Goal: Leave review/rating: Share an evaluation or opinion about a product, service, or content

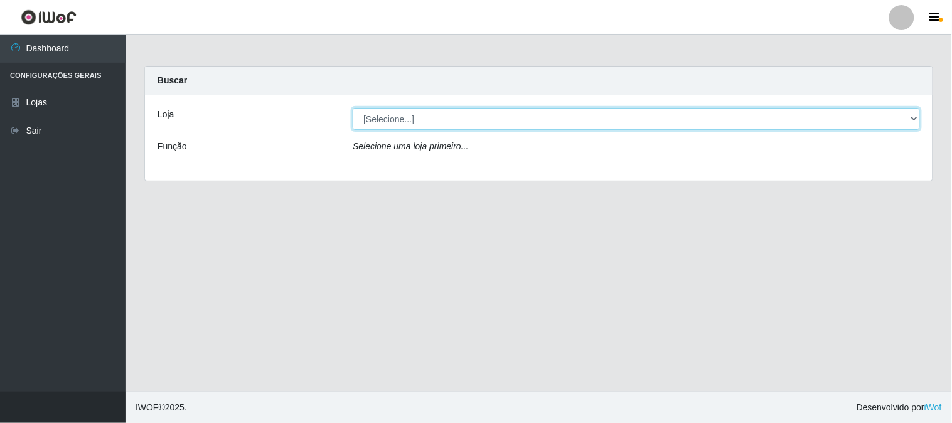
click at [406, 116] on select "[Selecione...] Casatudo BR" at bounding box center [636, 119] width 567 height 22
select select "197"
click at [353, 108] on select "[Selecione...] Casatudo BR" at bounding box center [636, 119] width 567 height 22
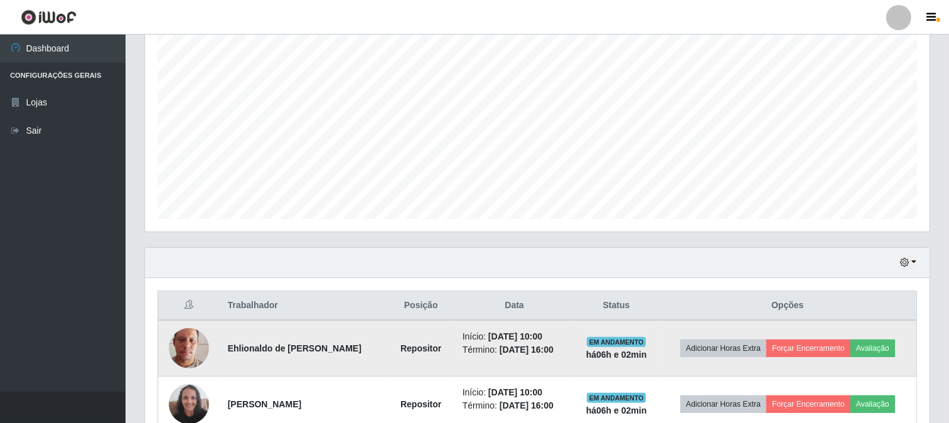
scroll to position [369, 0]
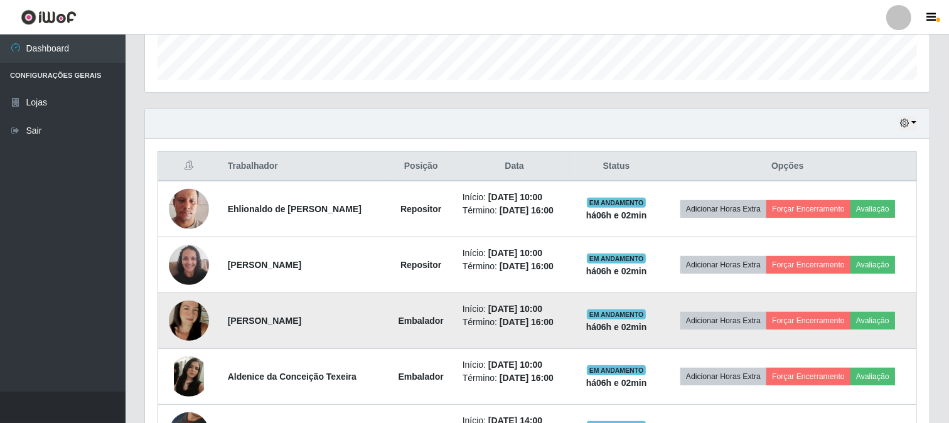
click at [195, 319] on img at bounding box center [189, 321] width 40 height 72
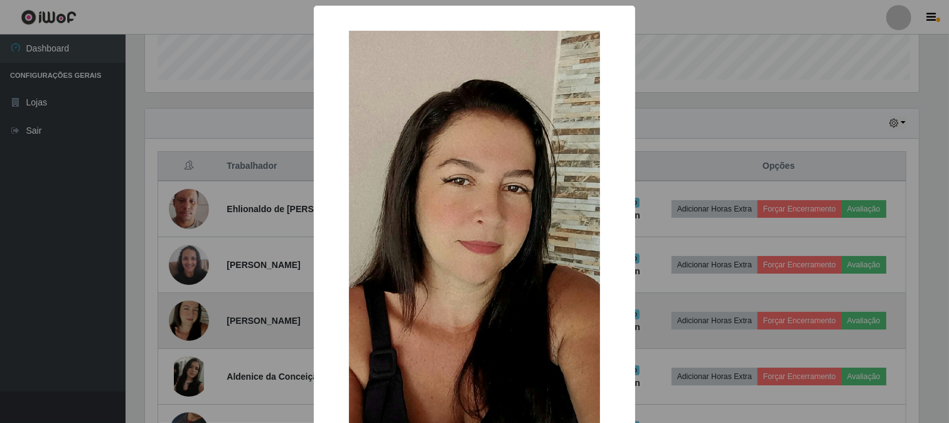
scroll to position [260, 776]
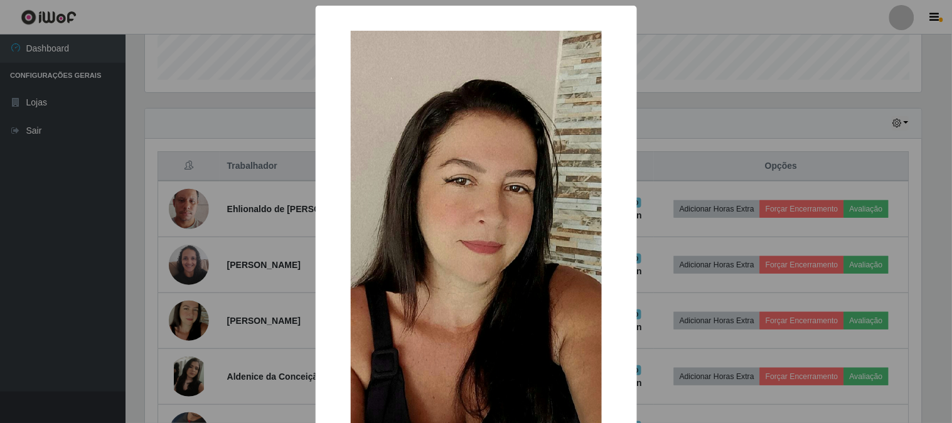
click at [723, 59] on div "× OK Cancel" at bounding box center [476, 211] width 952 height 423
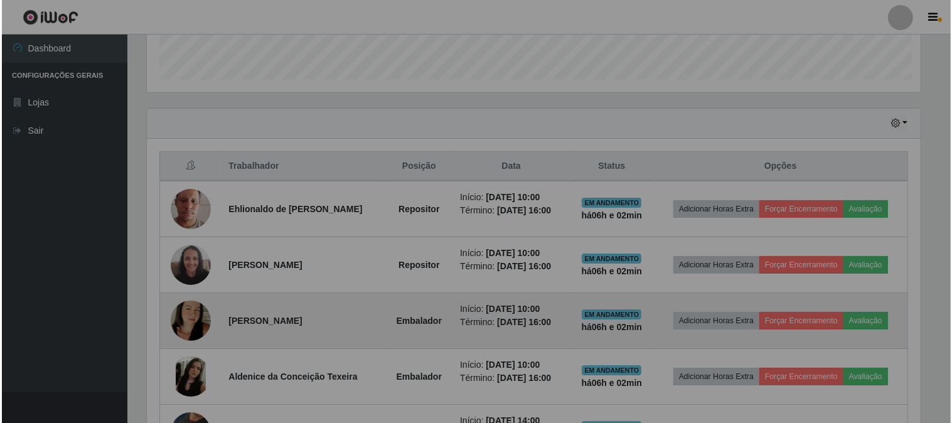
scroll to position [260, 785]
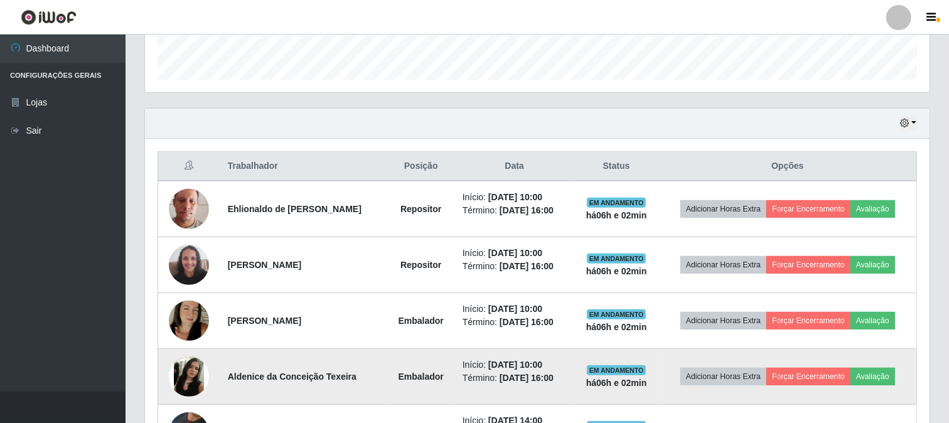
click at [187, 369] on img at bounding box center [189, 377] width 40 height 40
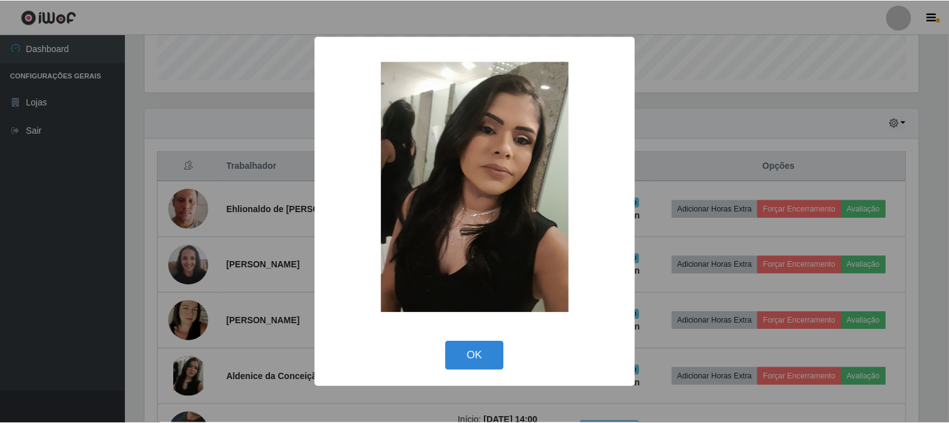
scroll to position [260, 776]
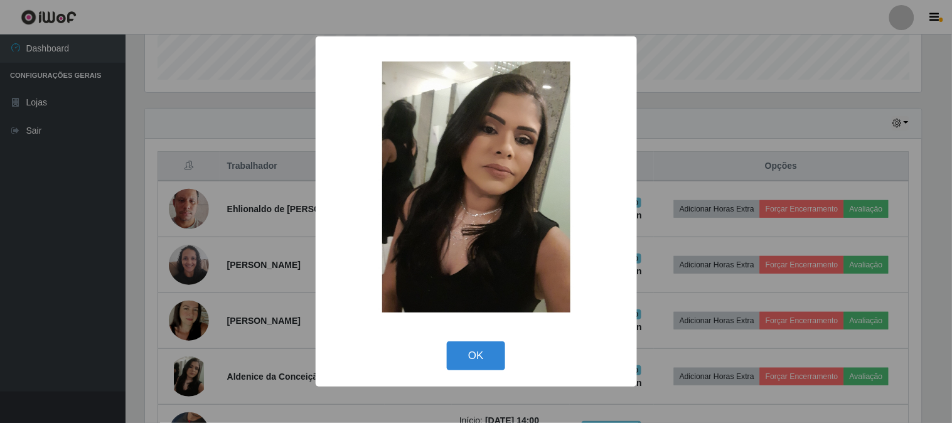
click at [650, 88] on div "× OK Cancel" at bounding box center [476, 211] width 952 height 423
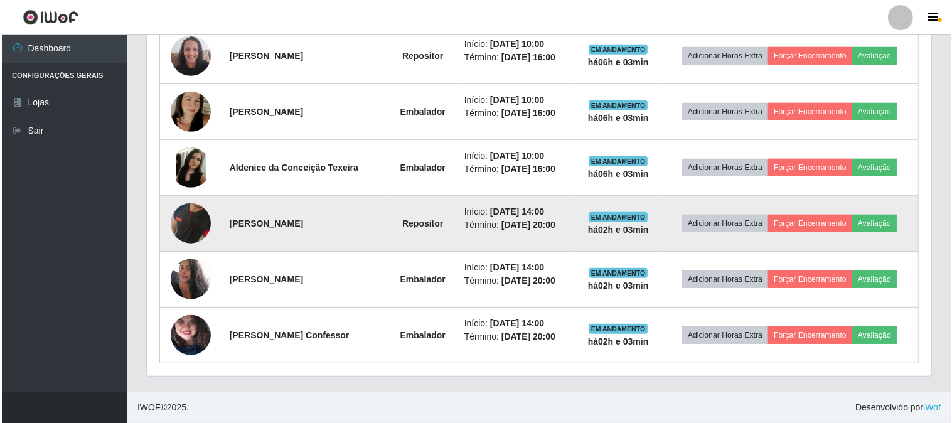
scroll to position [369, 0]
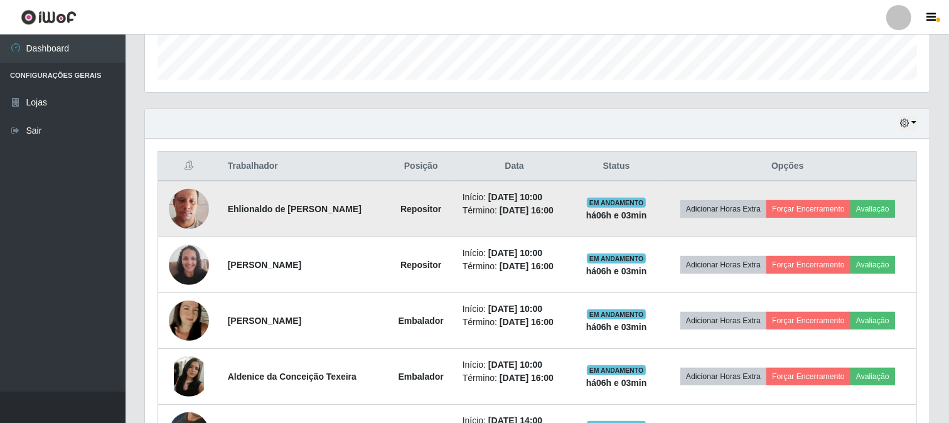
click at [179, 201] on img at bounding box center [189, 209] width 40 height 72
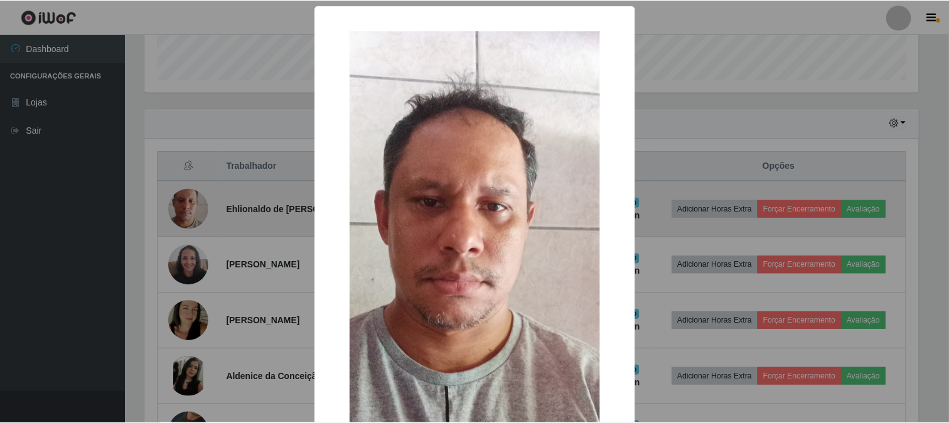
scroll to position [260, 776]
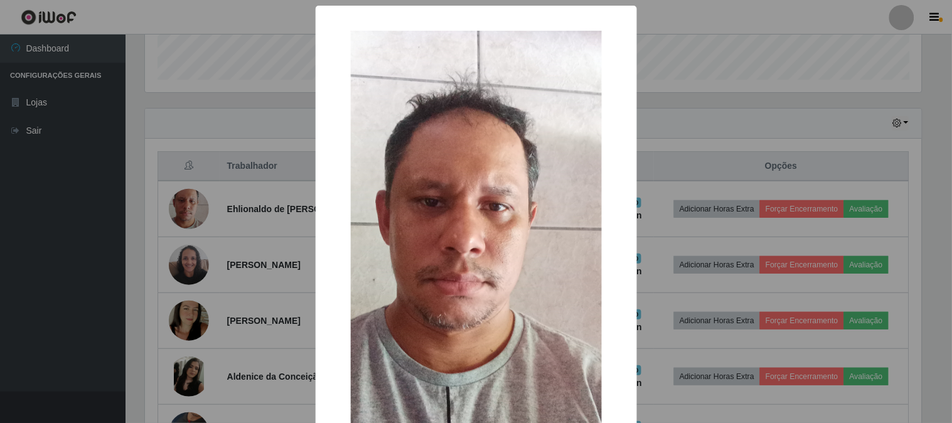
click at [770, 69] on div "× OK Cancel" at bounding box center [476, 211] width 952 height 423
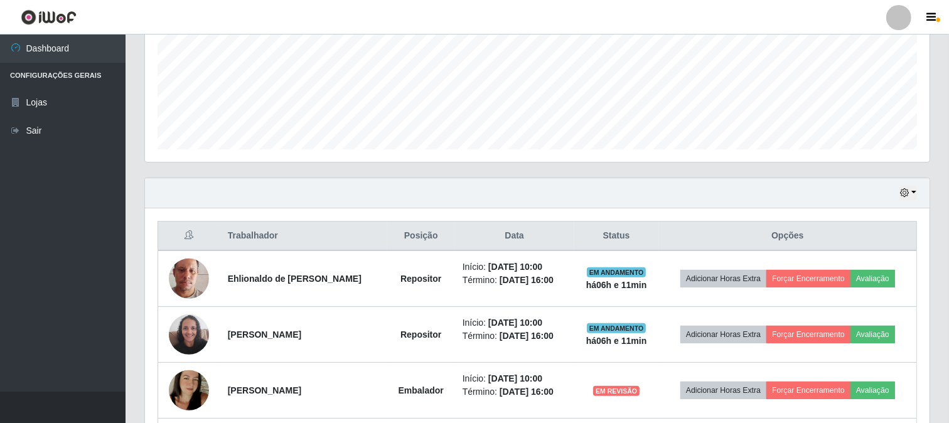
scroll to position [439, 0]
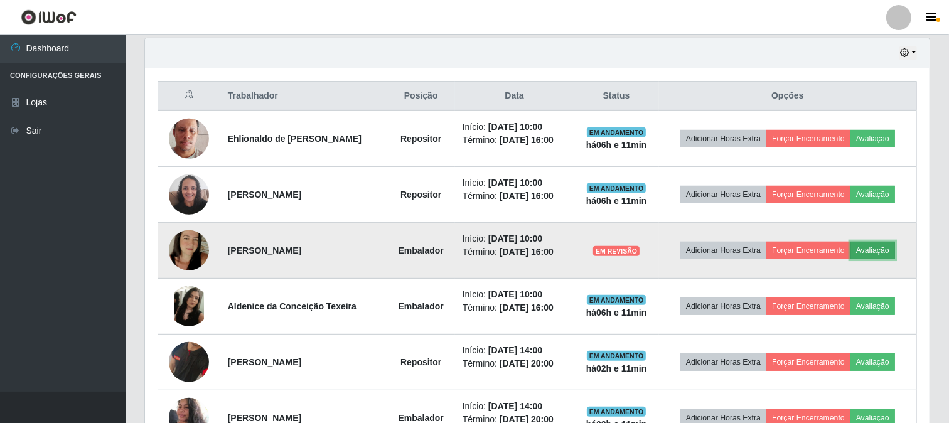
click at [884, 254] on button "Avaliação" at bounding box center [872, 251] width 45 height 18
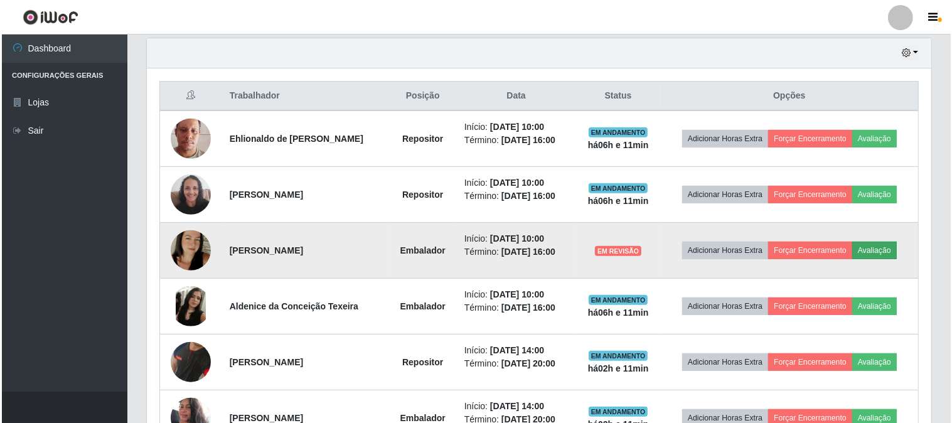
scroll to position [260, 776]
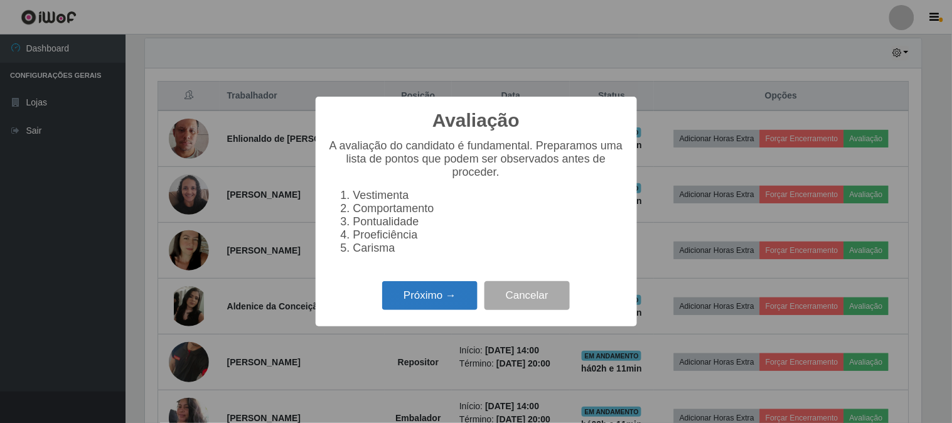
click at [428, 297] on button "Próximo →" at bounding box center [429, 296] width 95 height 30
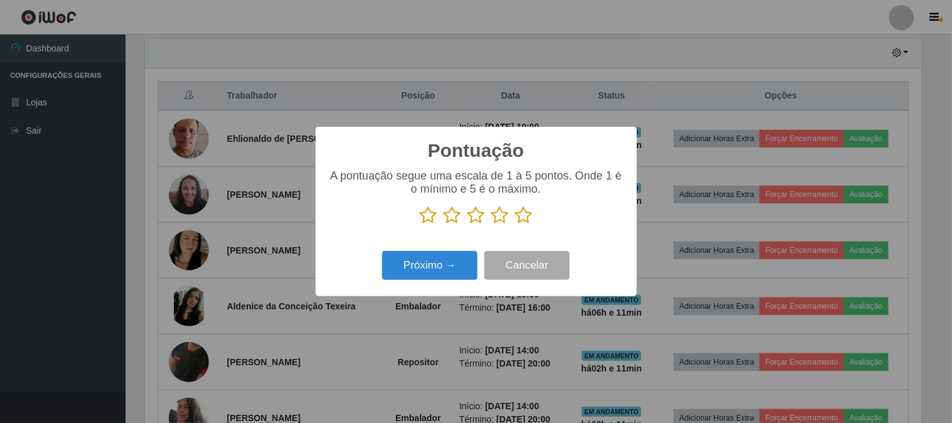
click at [525, 223] on icon at bounding box center [524, 215] width 18 height 19
click at [515, 225] on input "radio" at bounding box center [515, 225] width 0 height 0
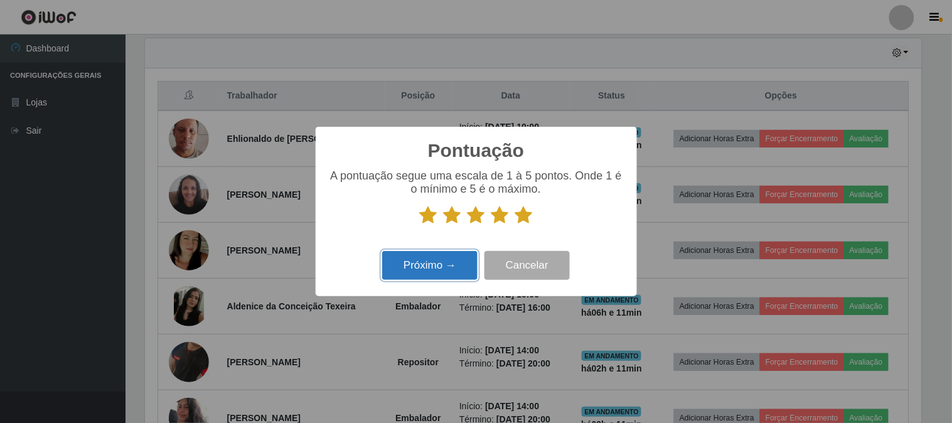
click at [456, 260] on button "Próximo →" at bounding box center [429, 266] width 95 height 30
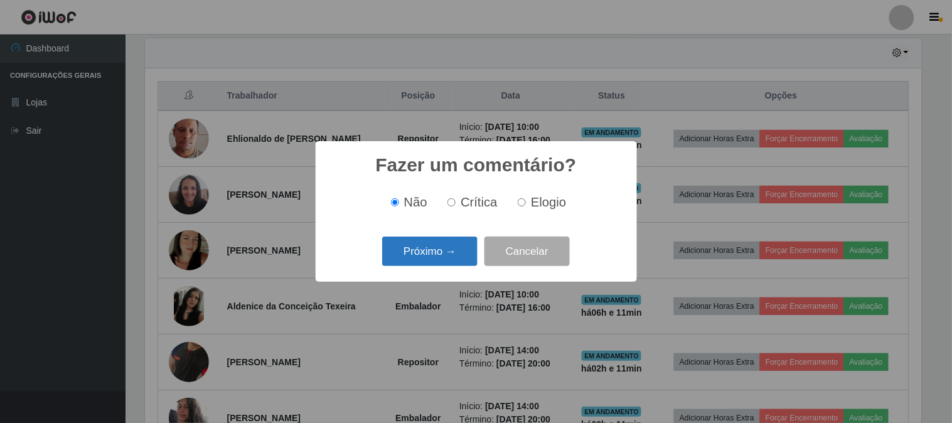
click at [419, 252] on button "Próximo →" at bounding box center [429, 252] width 95 height 30
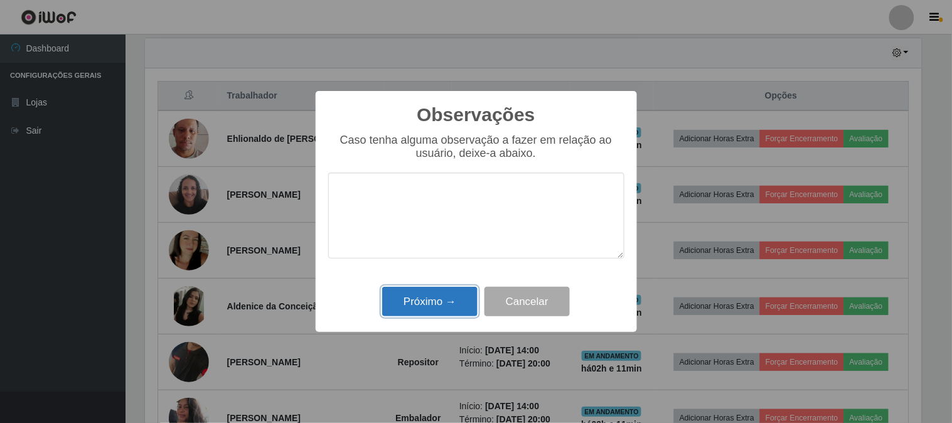
click at [431, 310] on button "Próximo →" at bounding box center [429, 302] width 95 height 30
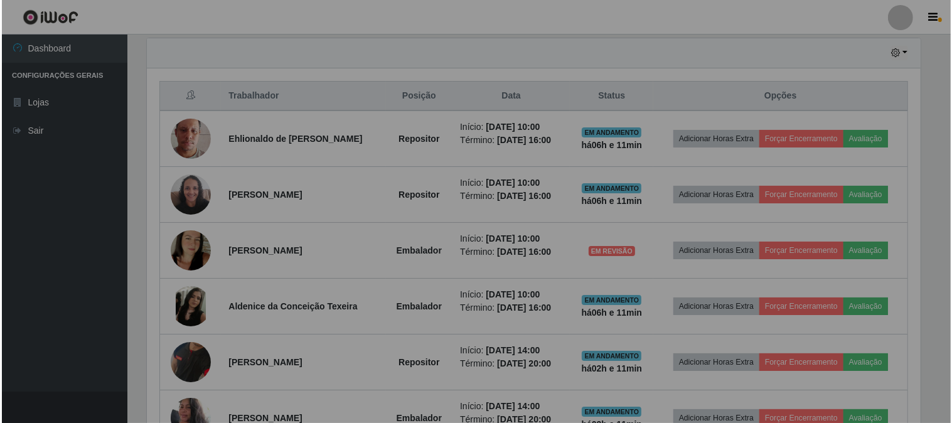
scroll to position [260, 785]
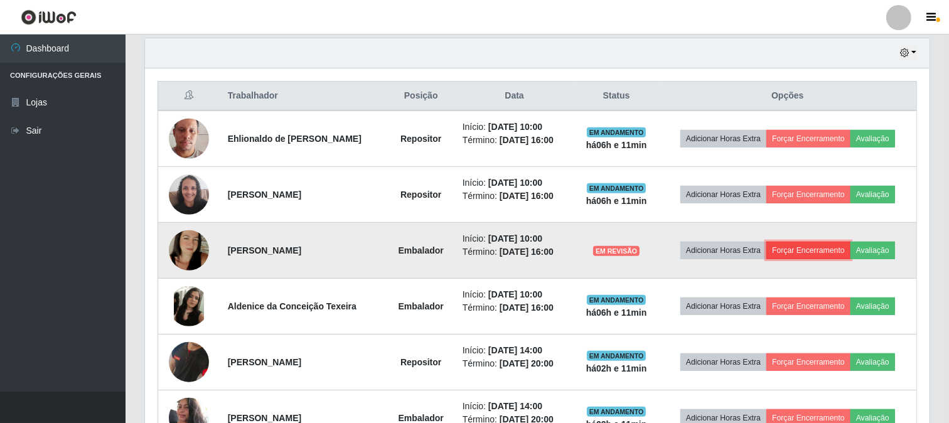
click at [800, 249] on button "Forçar Encerramento" at bounding box center [808, 251] width 84 height 18
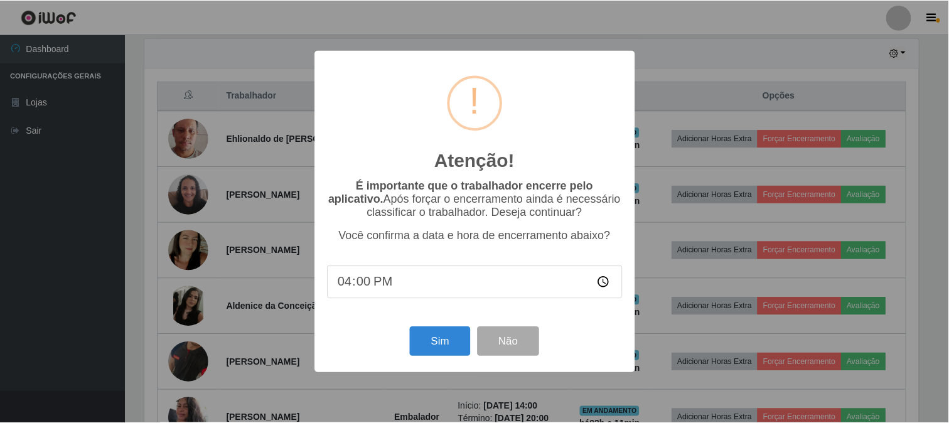
scroll to position [260, 776]
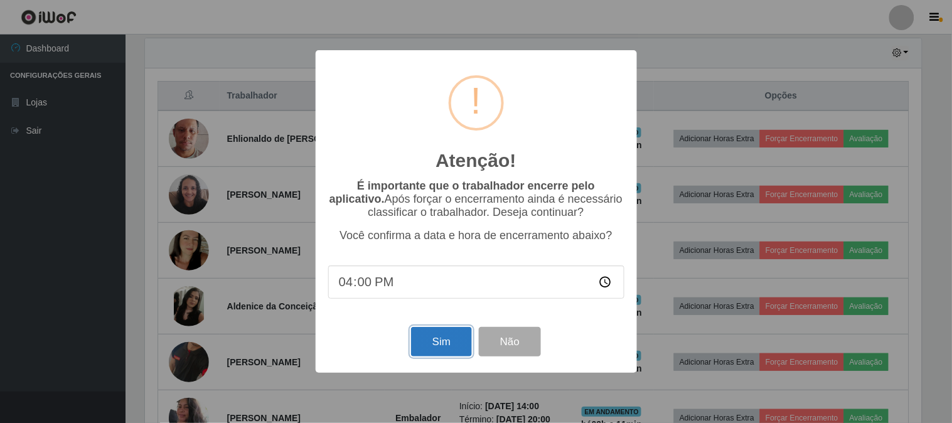
click at [456, 340] on button "Sim" at bounding box center [441, 342] width 61 height 30
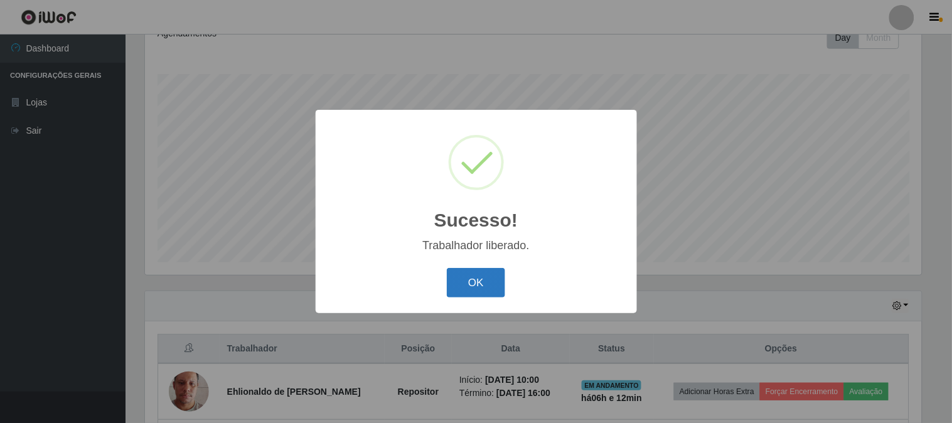
click at [460, 291] on button "OK" at bounding box center [476, 283] width 58 height 30
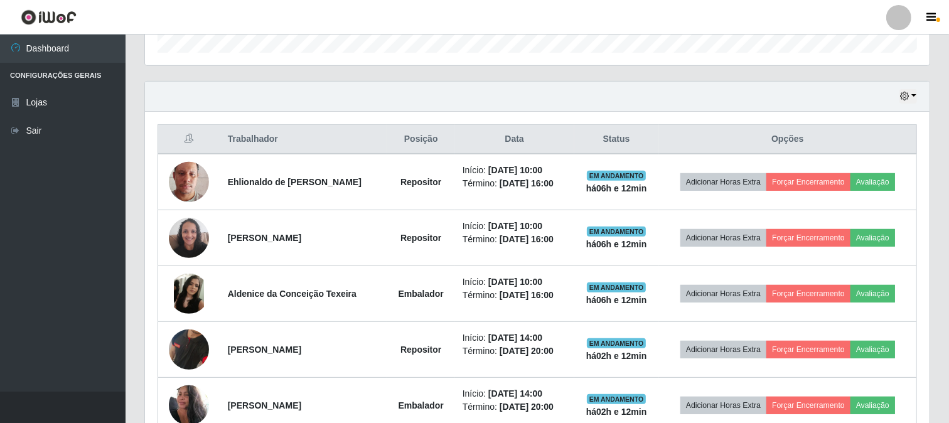
scroll to position [466, 0]
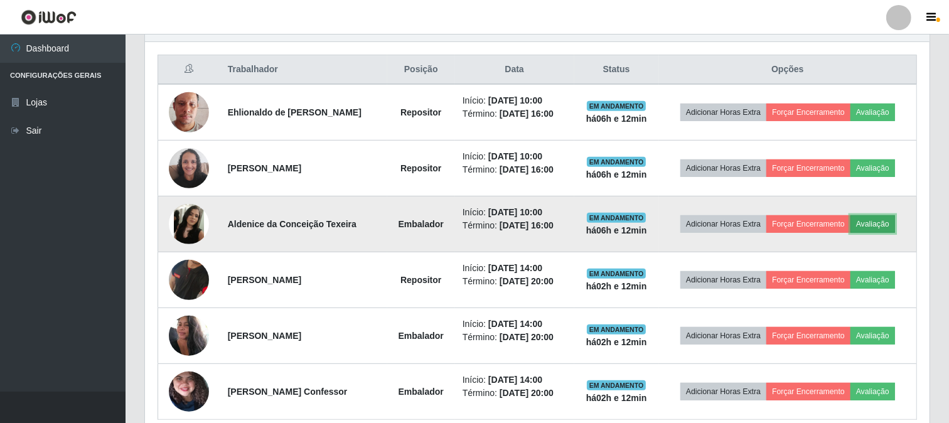
click at [870, 223] on button "Avaliação" at bounding box center [872, 224] width 45 height 18
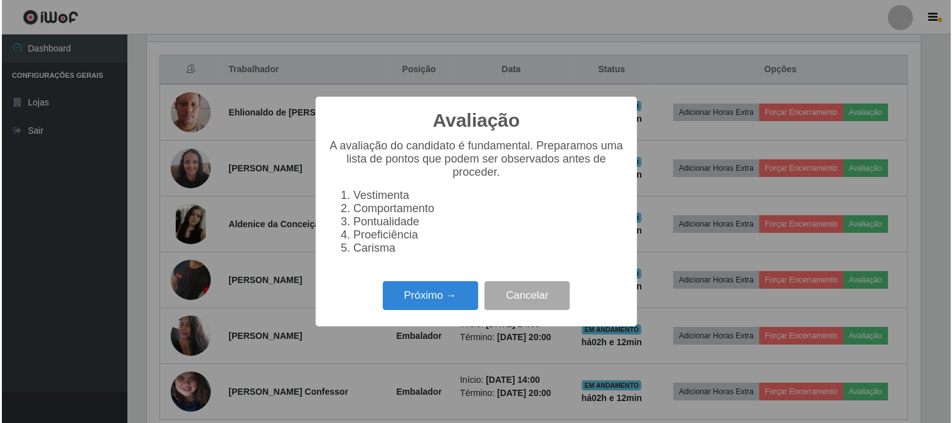
scroll to position [260, 776]
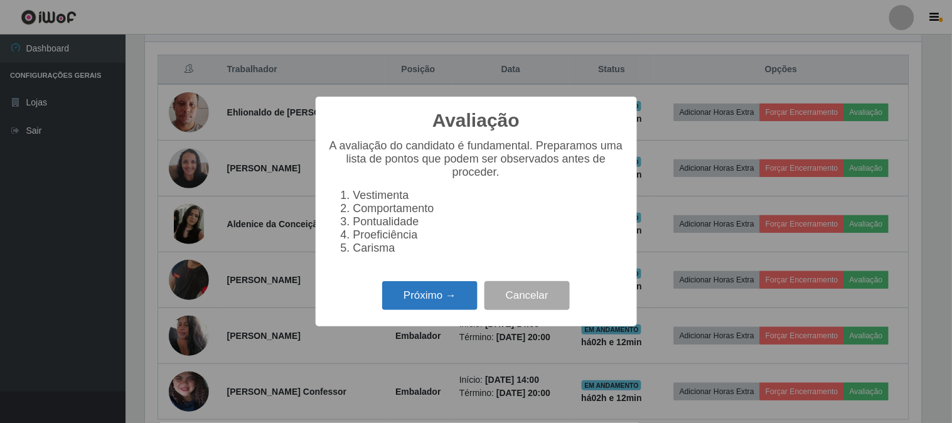
click at [416, 303] on button "Próximo →" at bounding box center [429, 296] width 95 height 30
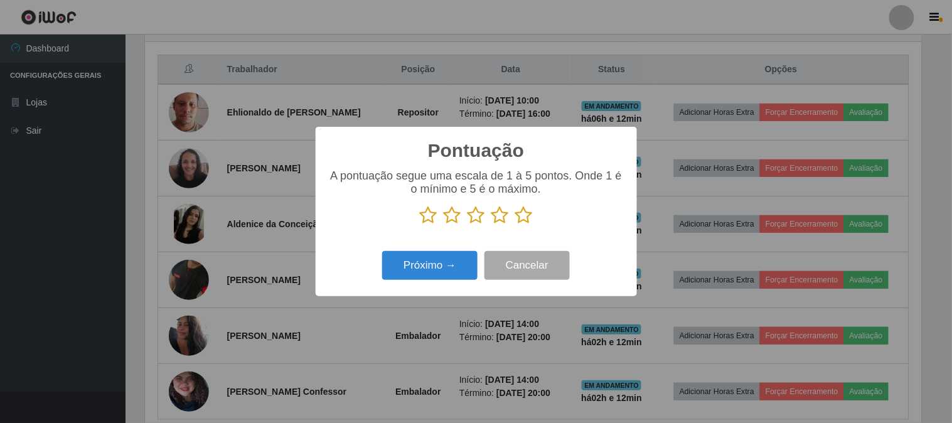
click at [521, 222] on icon at bounding box center [524, 215] width 18 height 19
click at [515, 225] on input "radio" at bounding box center [515, 225] width 0 height 0
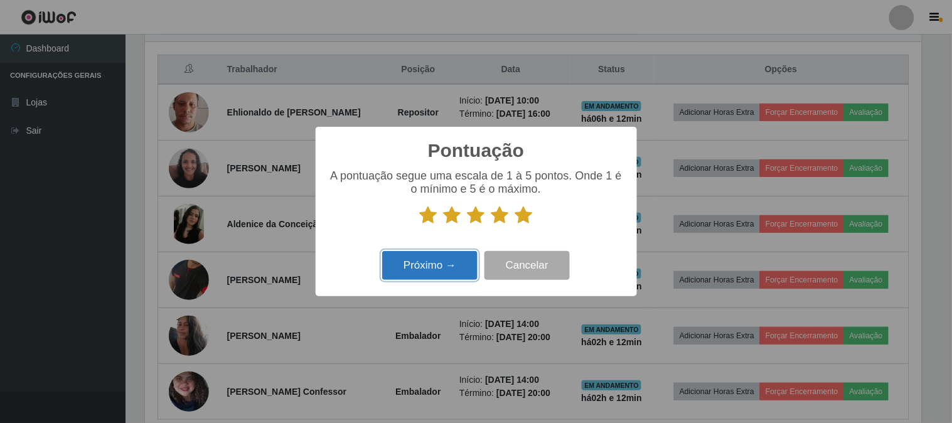
click at [397, 278] on button "Próximo →" at bounding box center [429, 266] width 95 height 30
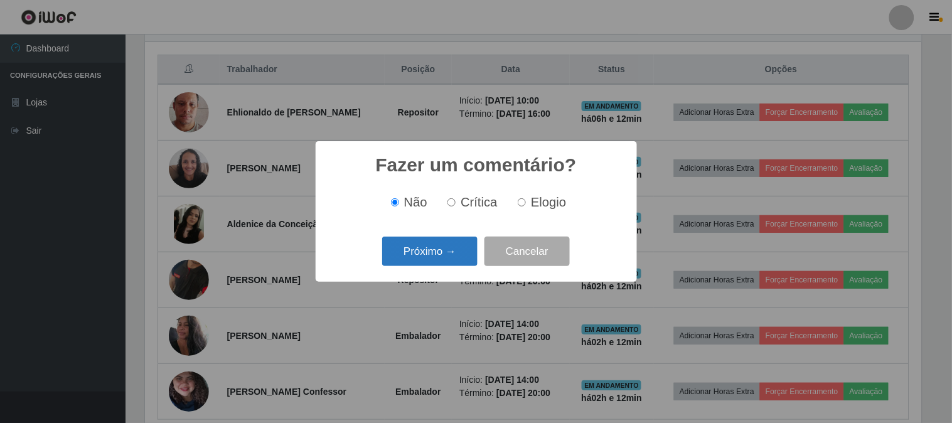
click at [437, 259] on button "Próximo →" at bounding box center [429, 252] width 95 height 30
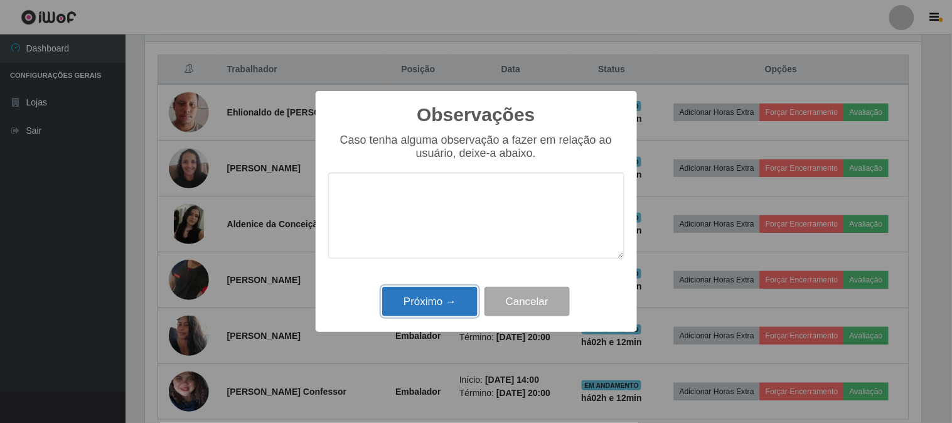
click at [404, 309] on button "Próximo →" at bounding box center [429, 302] width 95 height 30
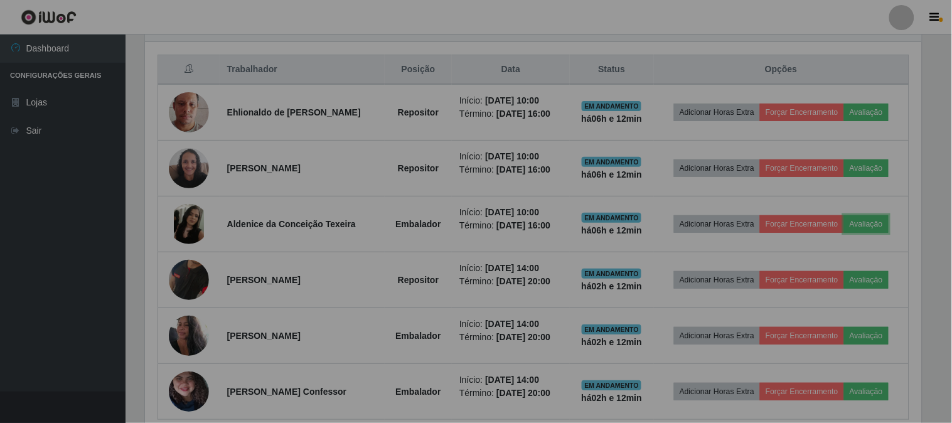
scroll to position [260, 785]
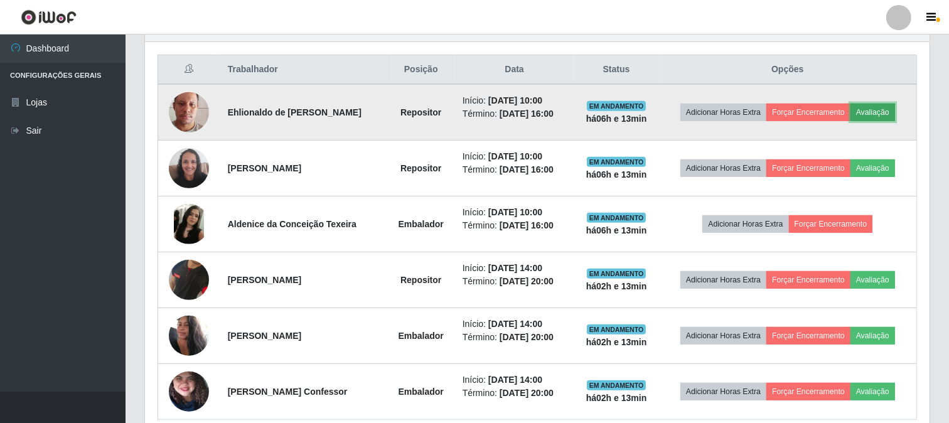
click at [869, 109] on button "Avaliação" at bounding box center [872, 113] width 45 height 18
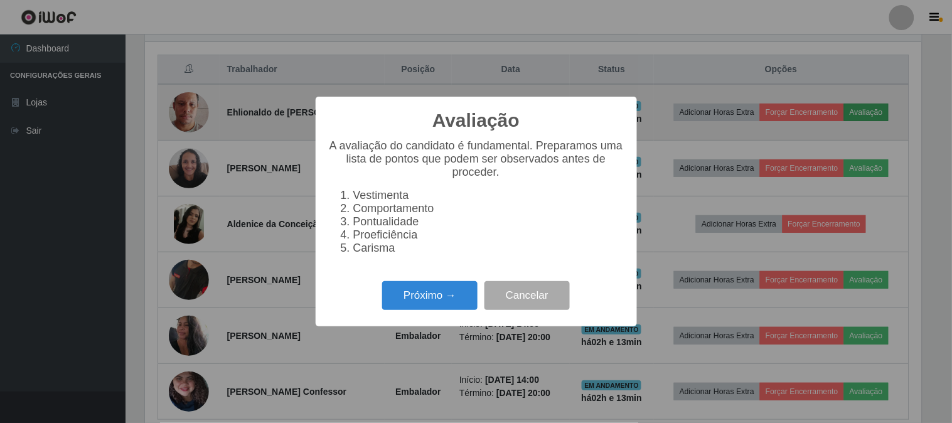
scroll to position [260, 776]
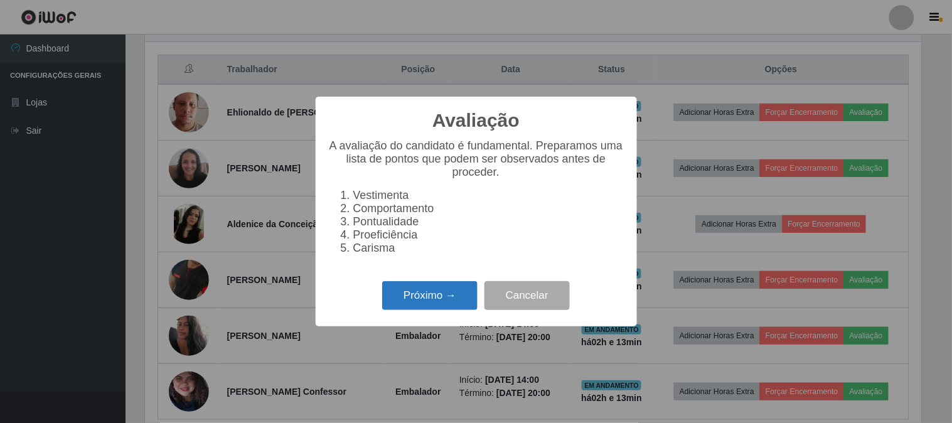
click at [437, 297] on button "Próximo →" at bounding box center [429, 296] width 95 height 30
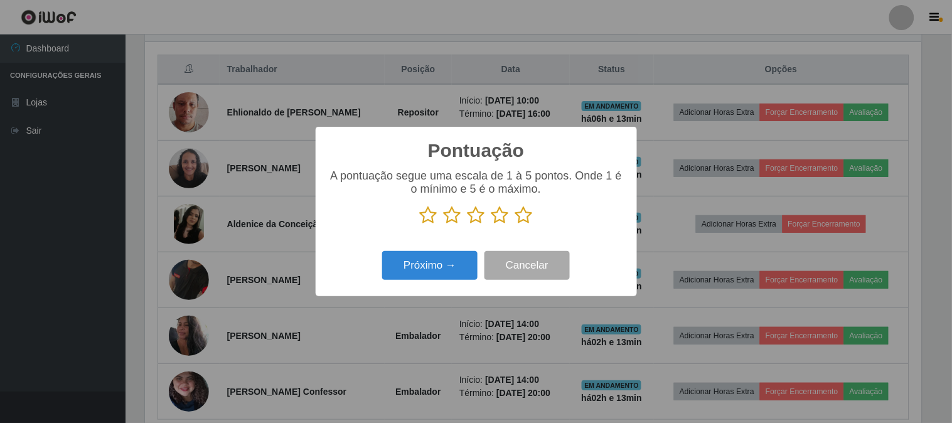
click at [529, 215] on icon at bounding box center [524, 215] width 18 height 19
click at [515, 225] on input "radio" at bounding box center [515, 225] width 0 height 0
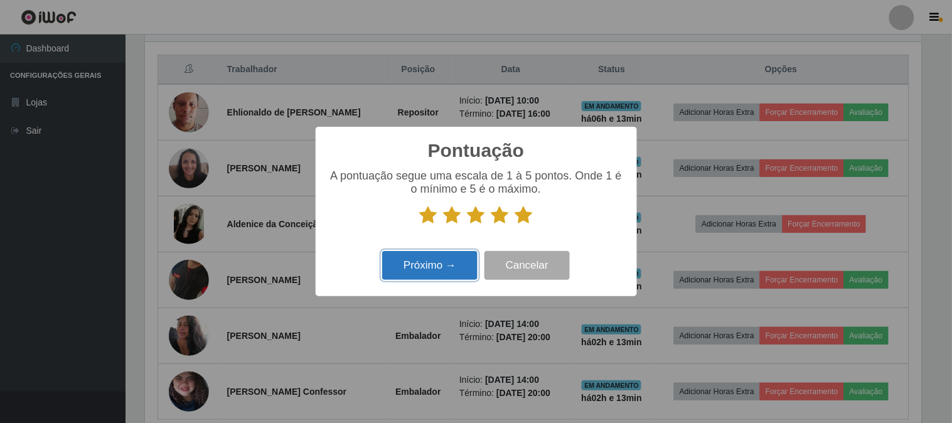
click at [436, 262] on button "Próximo →" at bounding box center [429, 266] width 95 height 30
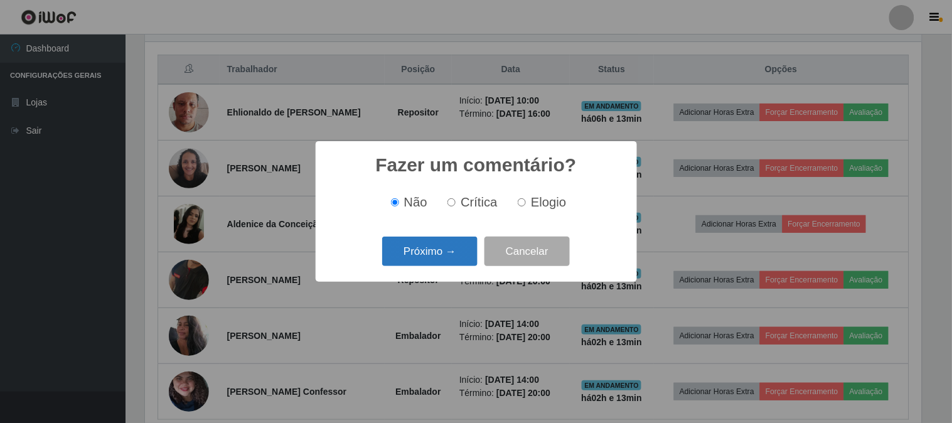
click at [430, 252] on button "Próximo →" at bounding box center [429, 252] width 95 height 30
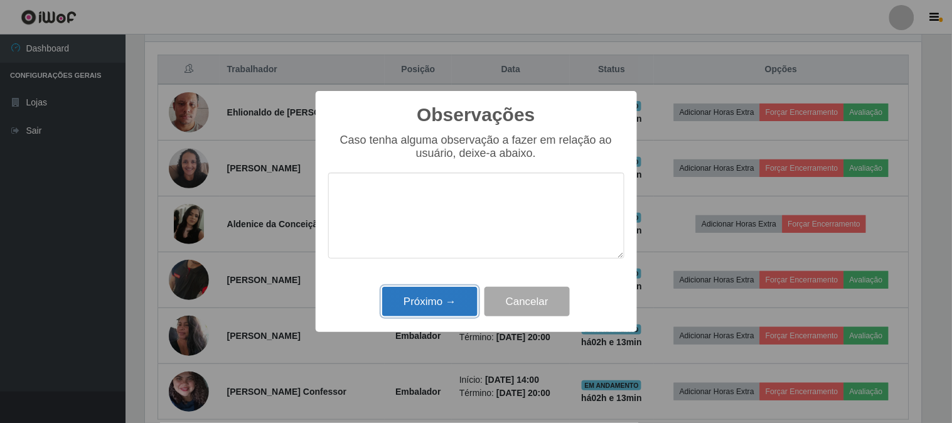
click at [422, 295] on button "Próximo →" at bounding box center [429, 302] width 95 height 30
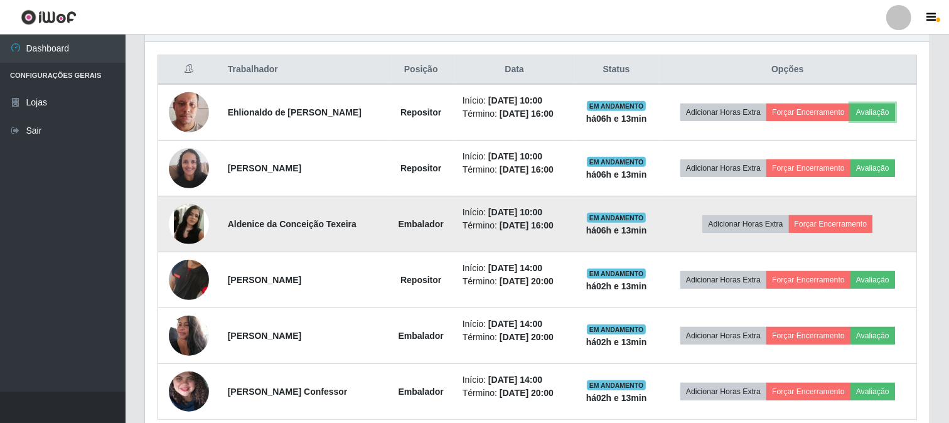
scroll to position [260, 785]
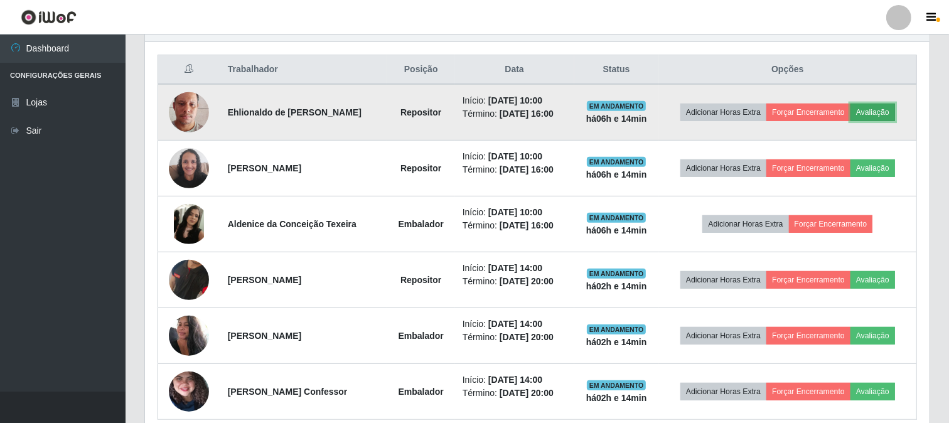
click at [876, 109] on button "Avaliação" at bounding box center [872, 113] width 45 height 18
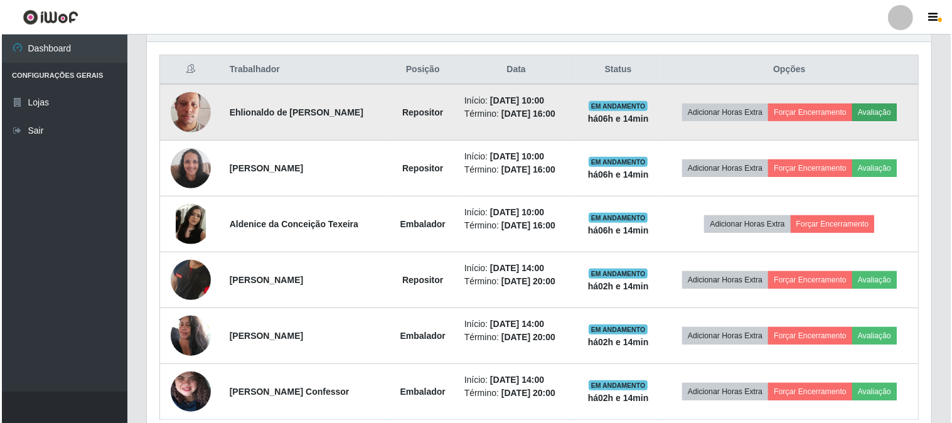
scroll to position [260, 776]
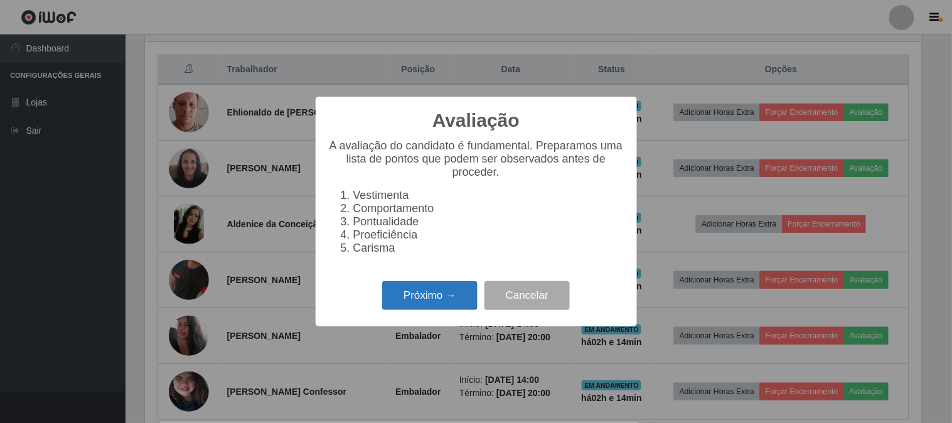
click at [421, 292] on button "Próximo →" at bounding box center [429, 296] width 95 height 30
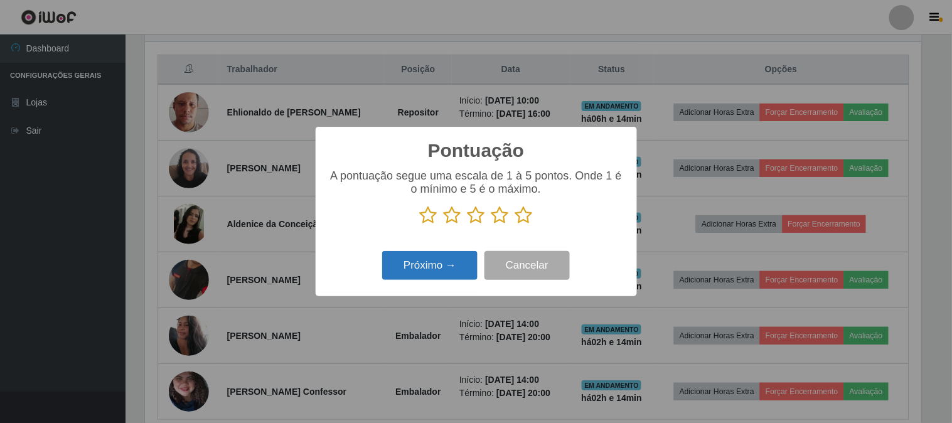
scroll to position [627407, 626891]
click at [526, 210] on icon at bounding box center [524, 215] width 18 height 19
click at [515, 225] on input "radio" at bounding box center [515, 225] width 0 height 0
click at [449, 255] on button "Próximo →" at bounding box center [429, 266] width 95 height 30
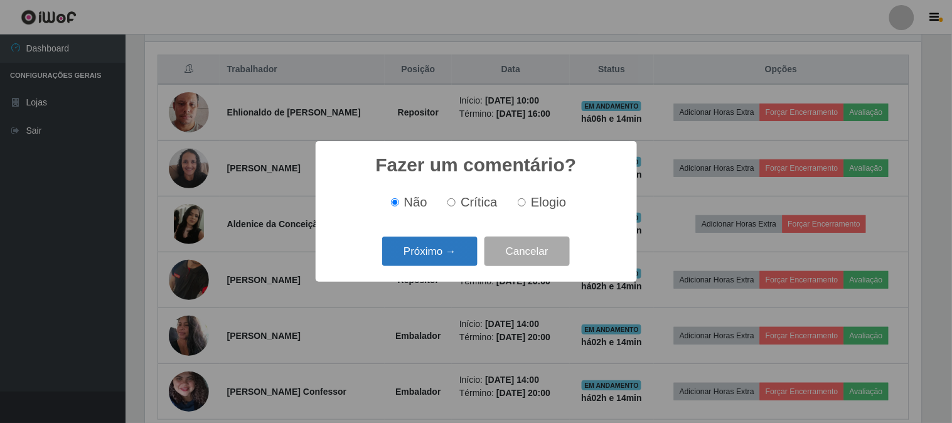
click at [439, 255] on button "Próximo →" at bounding box center [429, 252] width 95 height 30
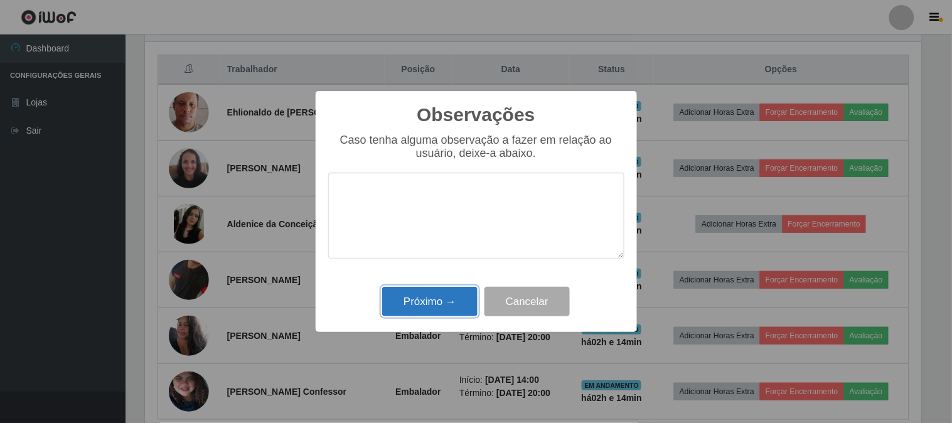
click at [410, 298] on button "Próximo →" at bounding box center [429, 302] width 95 height 30
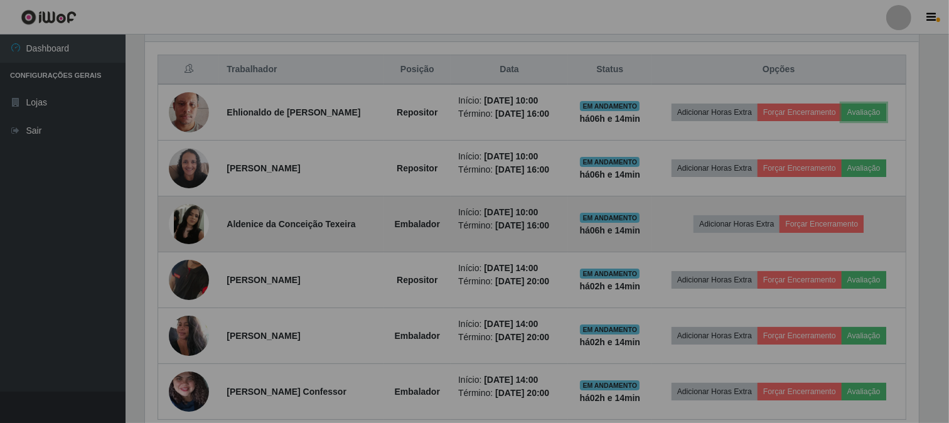
scroll to position [260, 785]
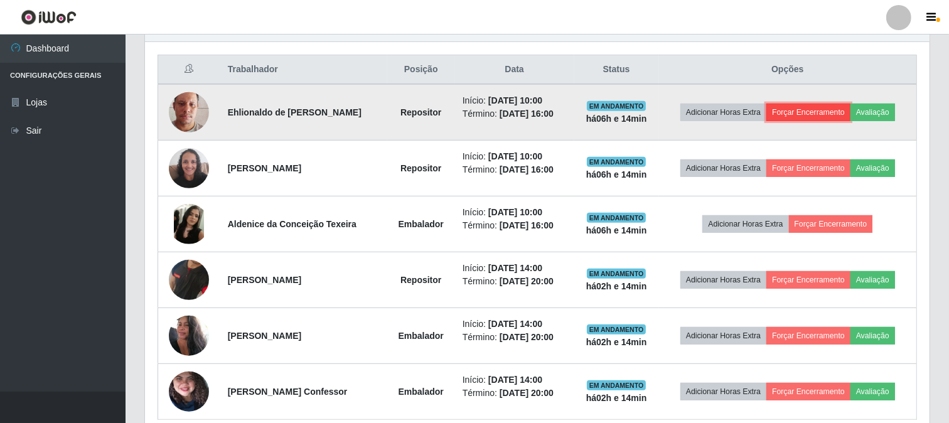
click at [796, 115] on button "Forçar Encerramento" at bounding box center [808, 113] width 84 height 18
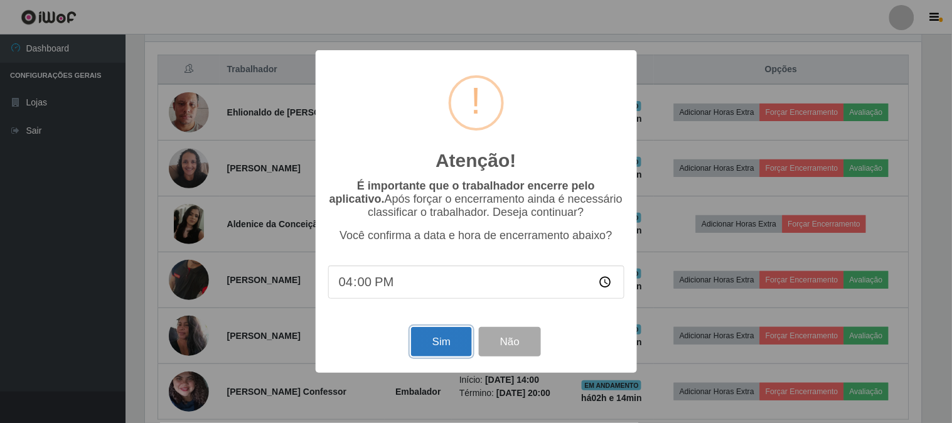
click at [446, 340] on button "Sim" at bounding box center [441, 342] width 61 height 30
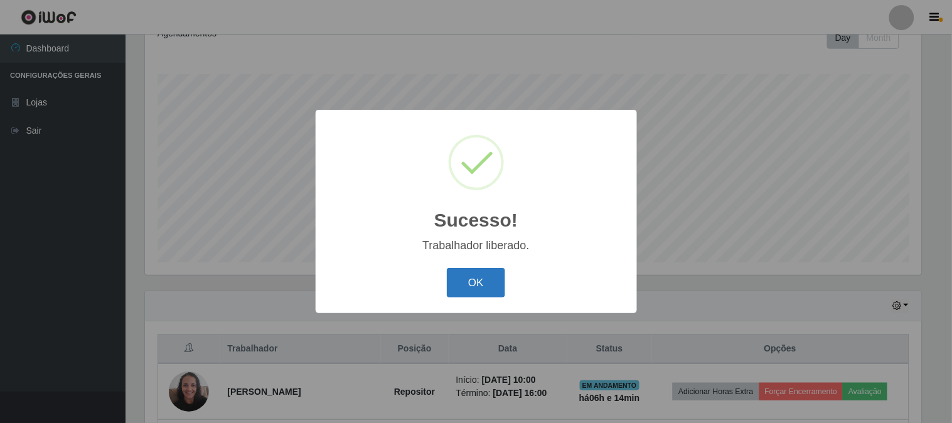
click at [468, 283] on button "OK" at bounding box center [476, 283] width 58 height 30
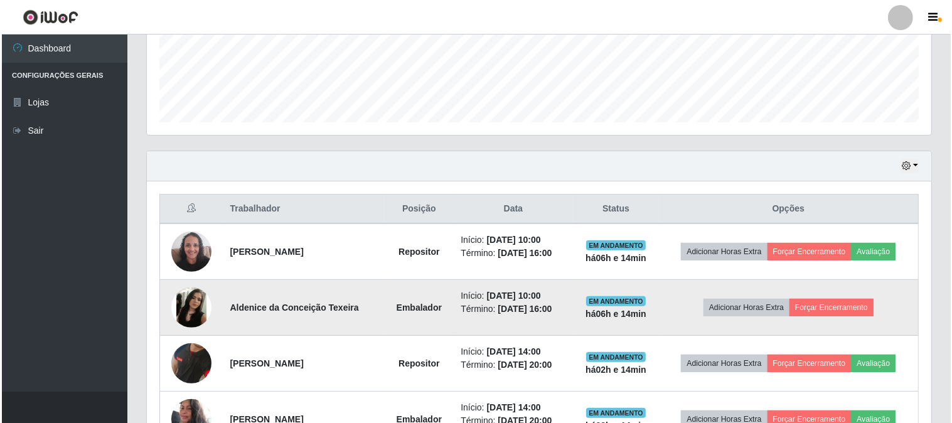
scroll to position [466, 0]
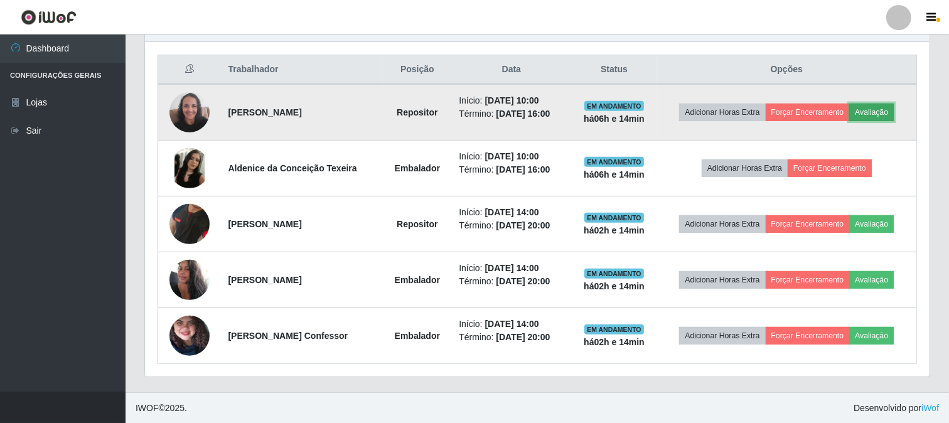
click at [889, 114] on button "Avaliação" at bounding box center [871, 113] width 45 height 18
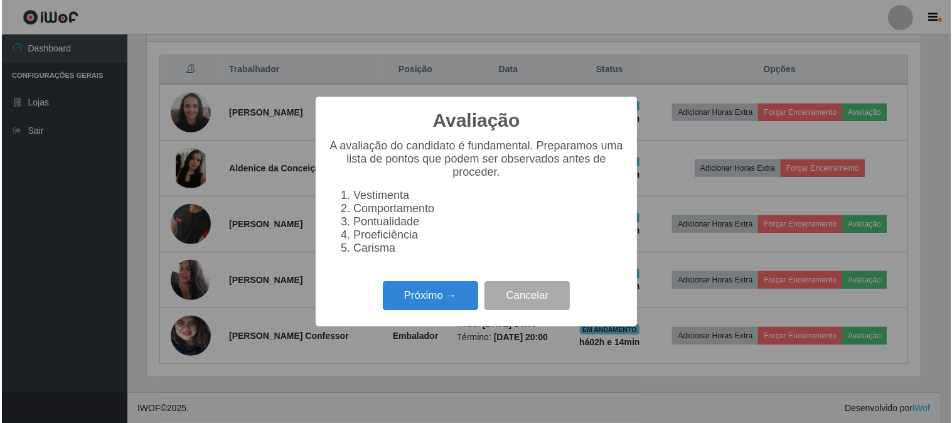
scroll to position [260, 776]
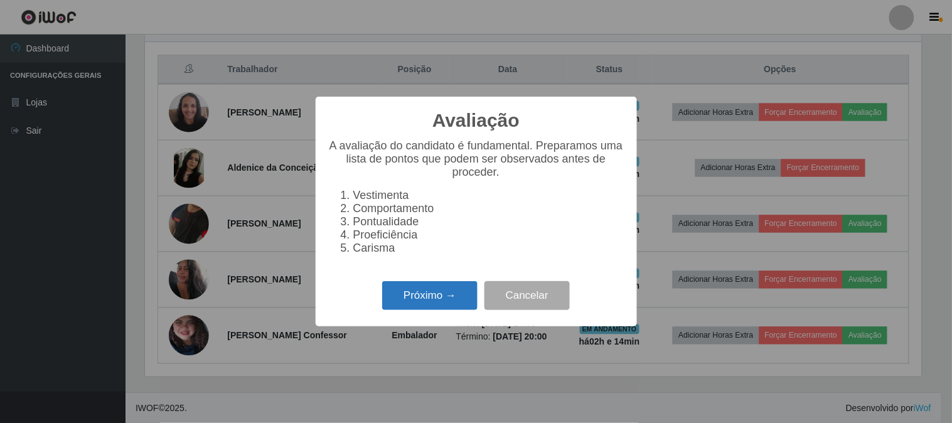
click at [453, 300] on button "Próximo →" at bounding box center [429, 296] width 95 height 30
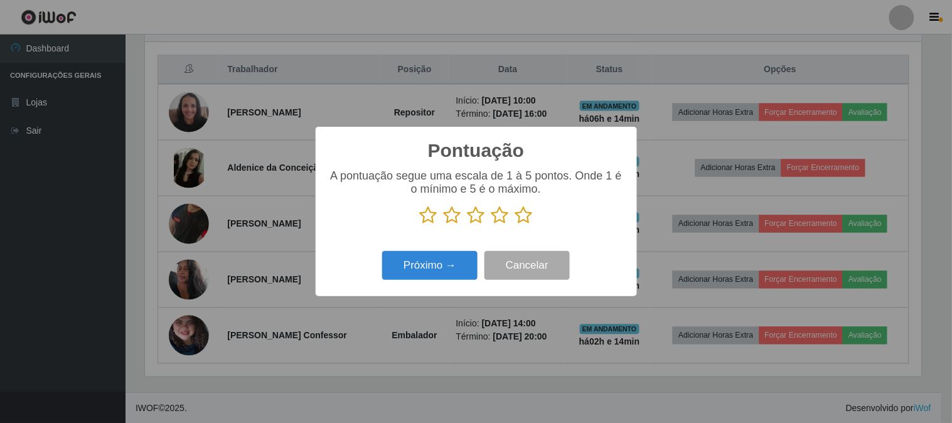
click at [524, 222] on icon at bounding box center [524, 215] width 18 height 19
click at [515, 225] on input "radio" at bounding box center [515, 225] width 0 height 0
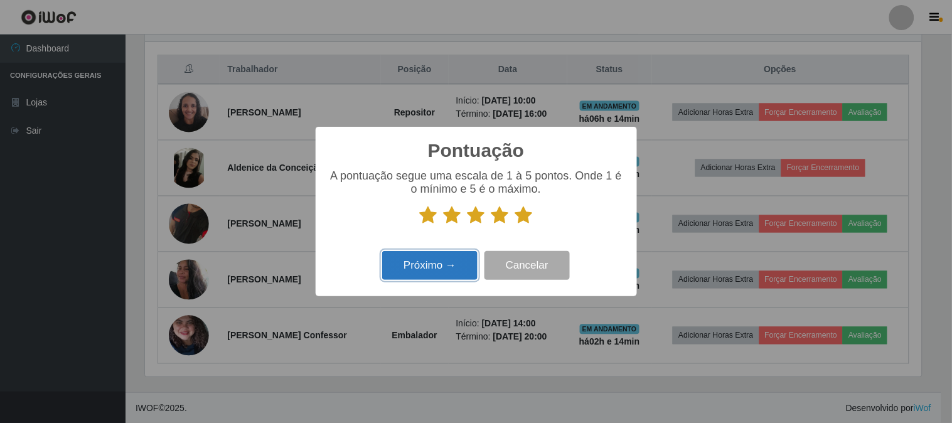
click at [448, 253] on button "Próximo →" at bounding box center [429, 266] width 95 height 30
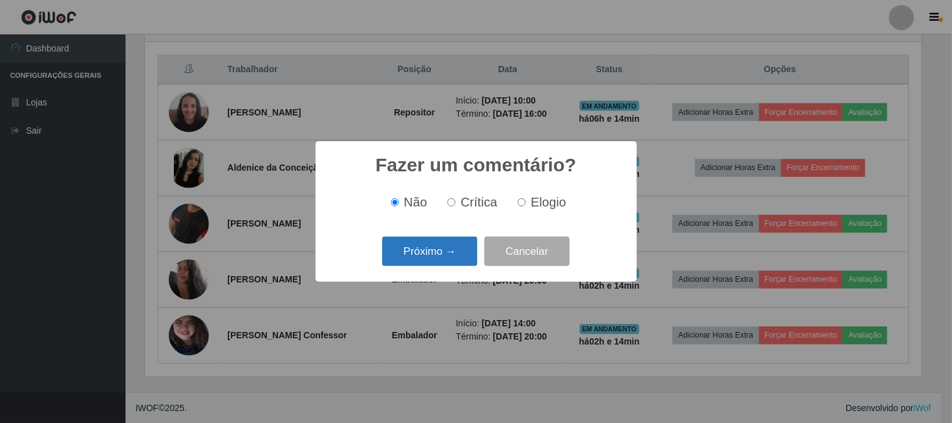
click at [427, 266] on button "Próximo →" at bounding box center [429, 252] width 95 height 30
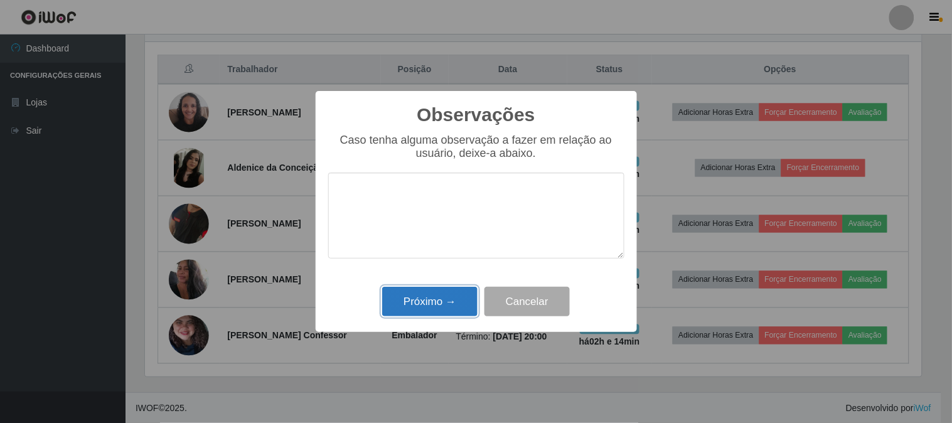
click at [443, 299] on button "Próximo →" at bounding box center [429, 302] width 95 height 30
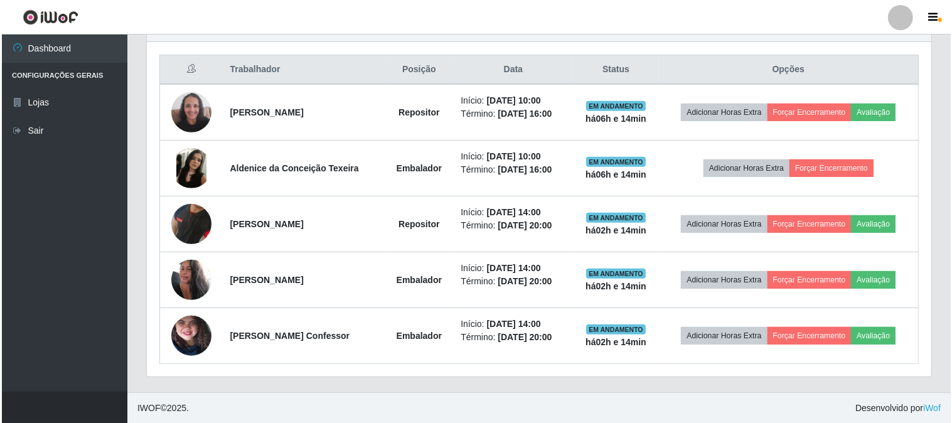
scroll to position [260, 785]
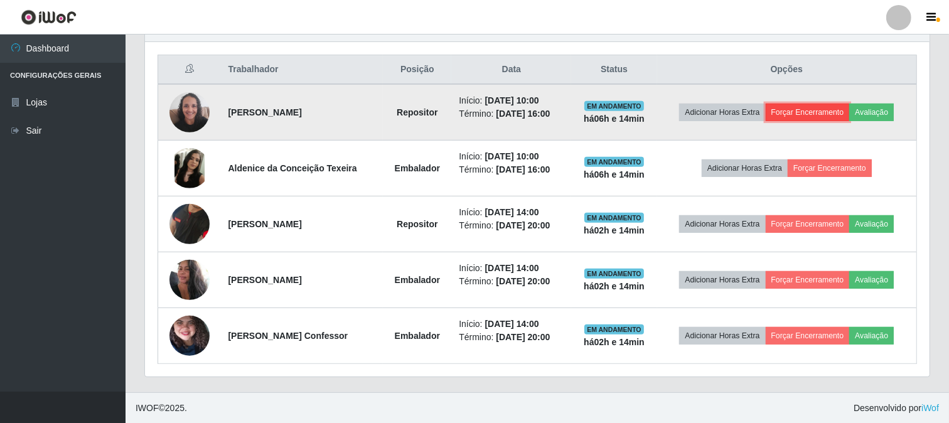
click at [816, 117] on button "Forçar Encerramento" at bounding box center [808, 113] width 84 height 18
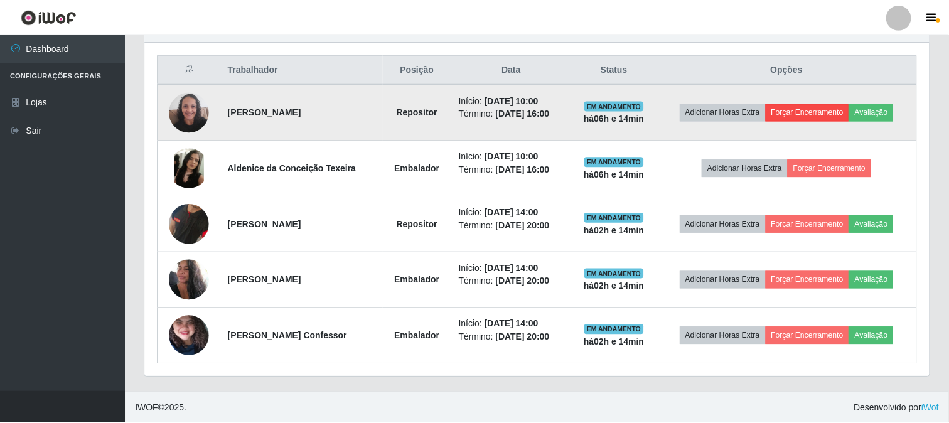
scroll to position [260, 776]
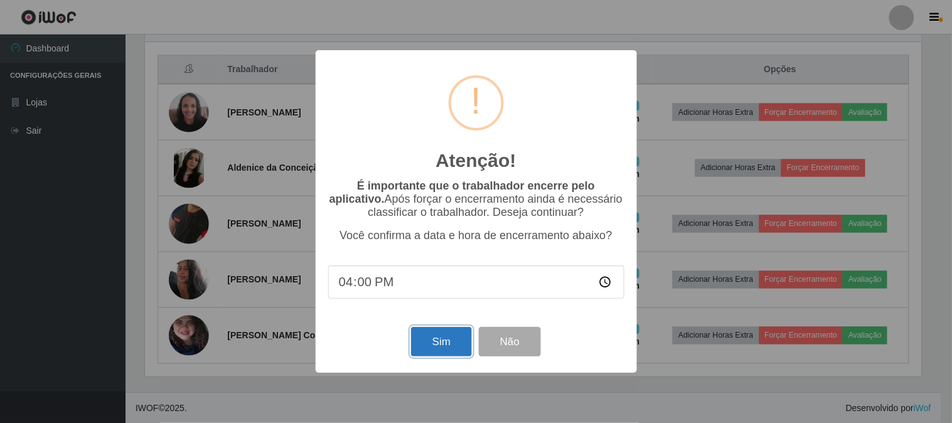
click at [456, 346] on button "Sim" at bounding box center [441, 342] width 61 height 30
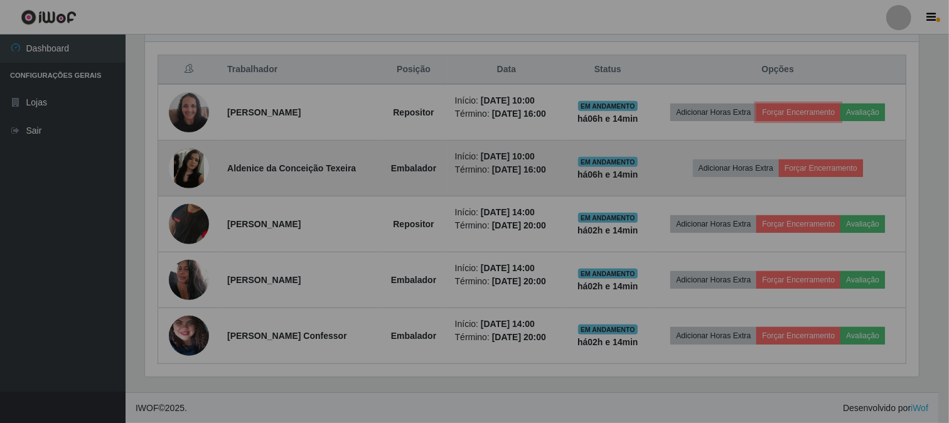
scroll to position [0, 0]
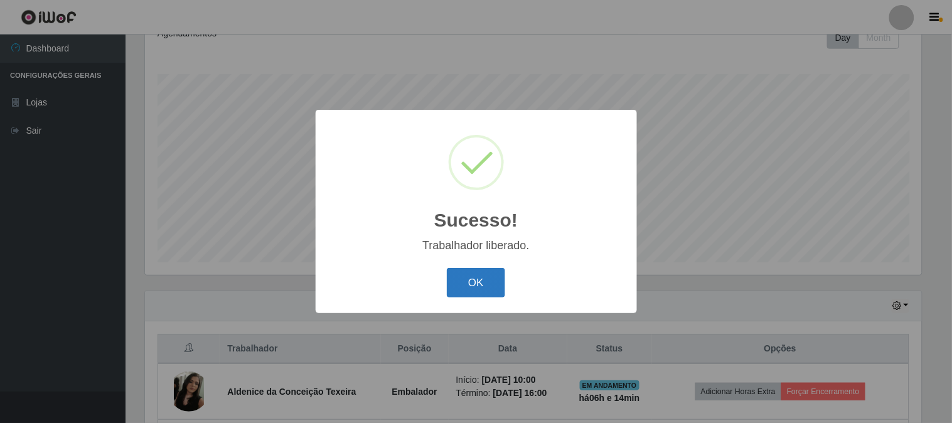
click at [478, 297] on button "OK" at bounding box center [476, 283] width 58 height 30
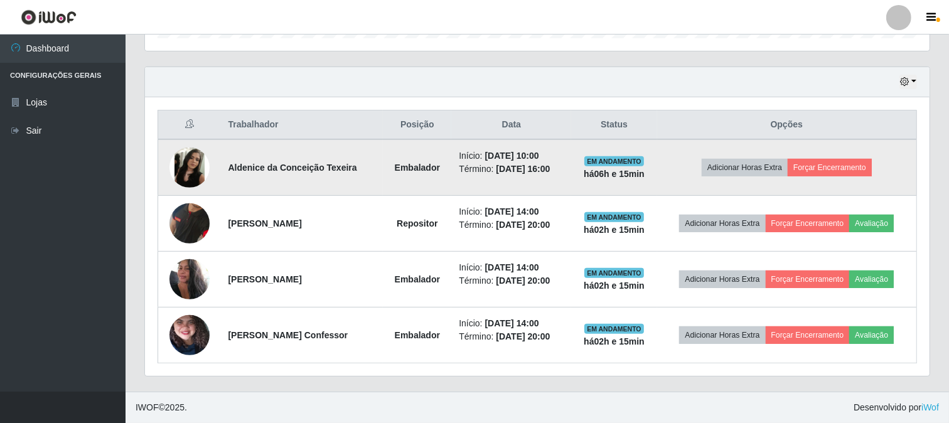
click at [185, 159] on img at bounding box center [189, 168] width 40 height 40
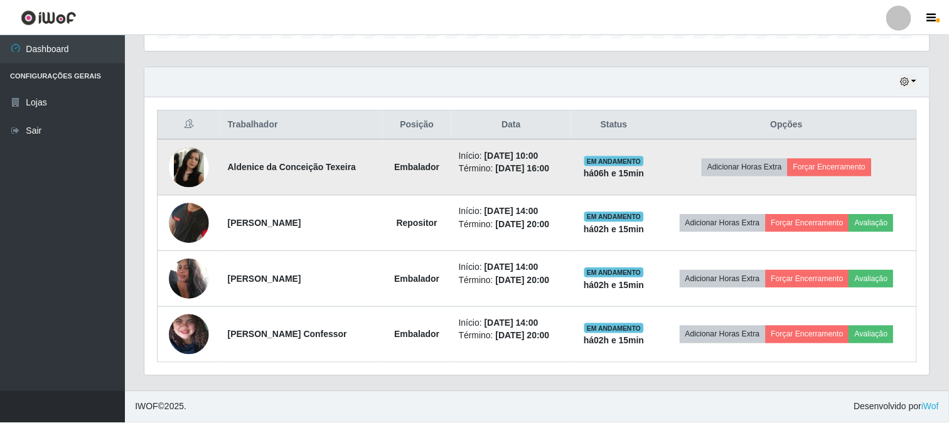
scroll to position [260, 776]
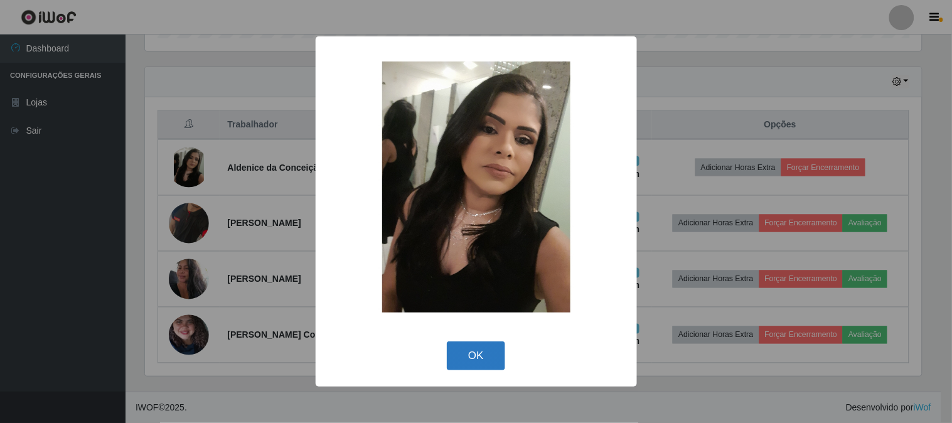
click at [471, 353] on button "OK" at bounding box center [476, 356] width 58 height 30
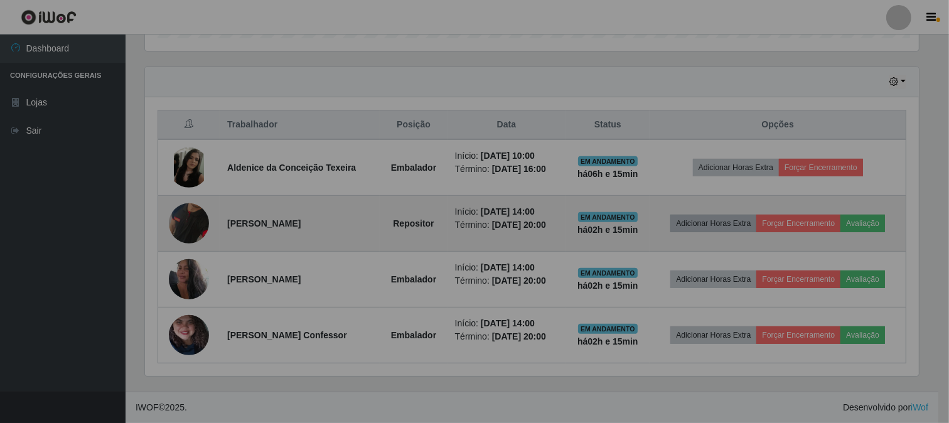
scroll to position [260, 785]
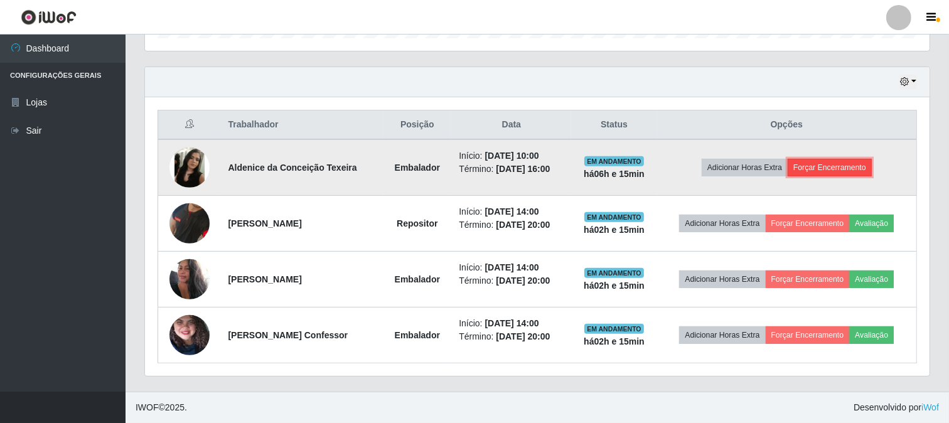
click at [832, 173] on button "Forçar Encerramento" at bounding box center [830, 168] width 84 height 18
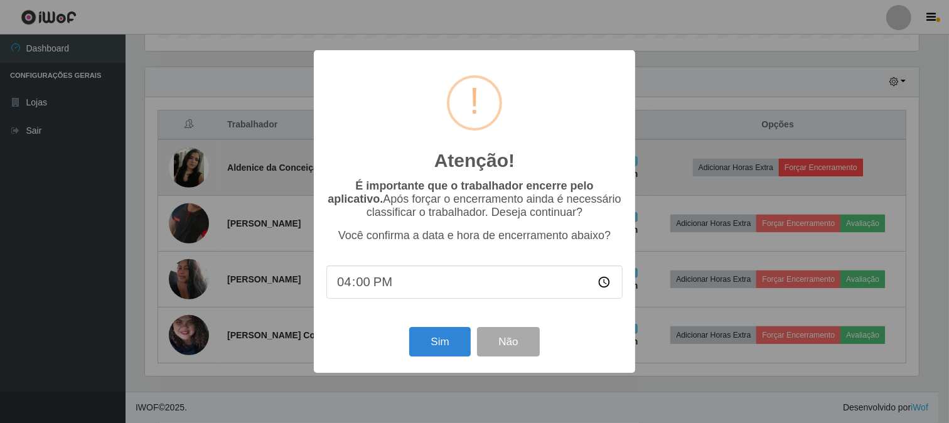
scroll to position [260, 776]
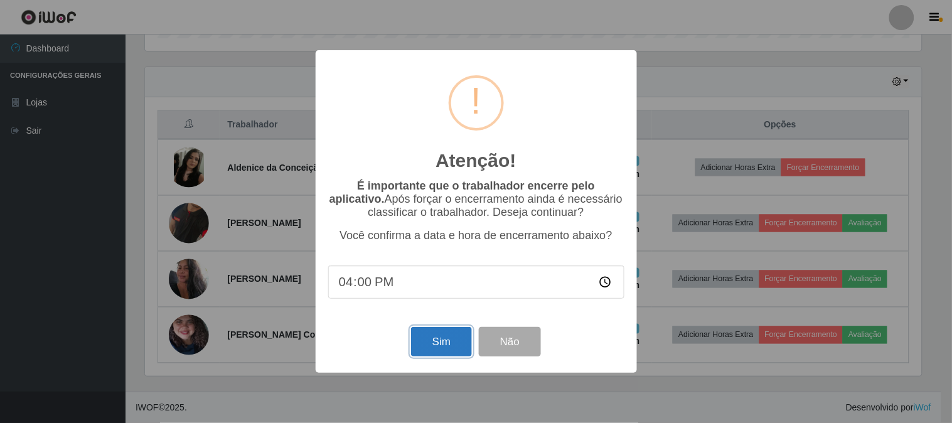
click at [437, 338] on button "Sim" at bounding box center [441, 342] width 61 height 30
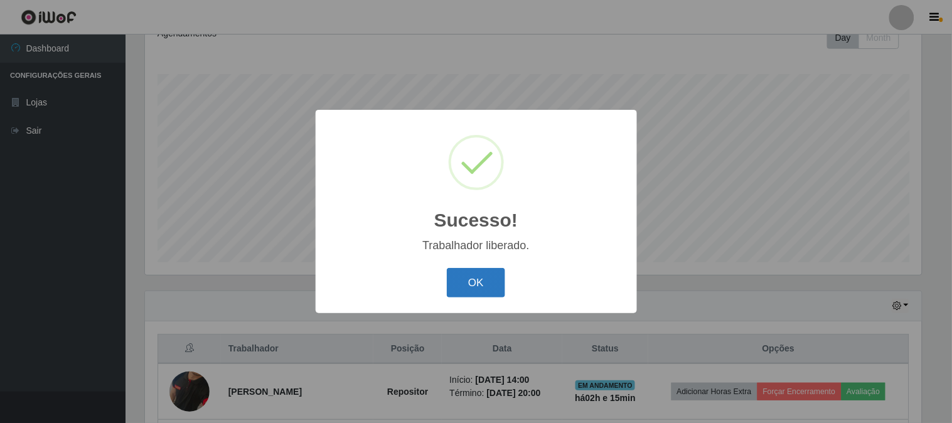
click at [462, 296] on button "OK" at bounding box center [476, 283] width 58 height 30
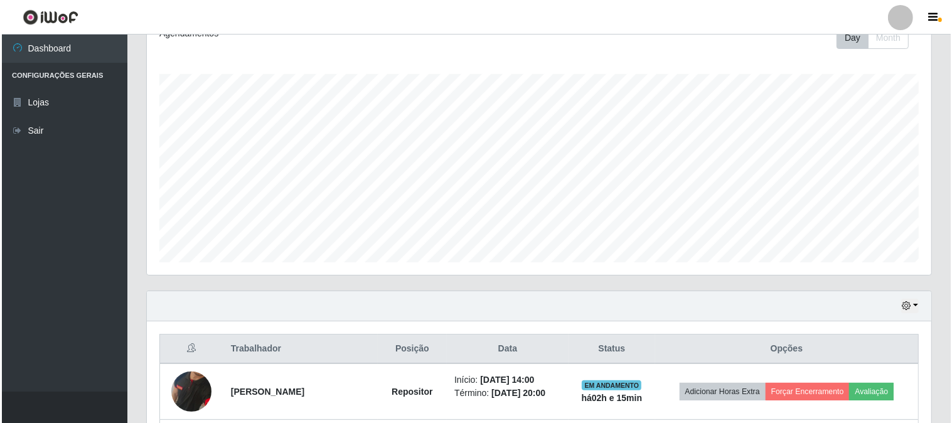
scroll to position [326, 0]
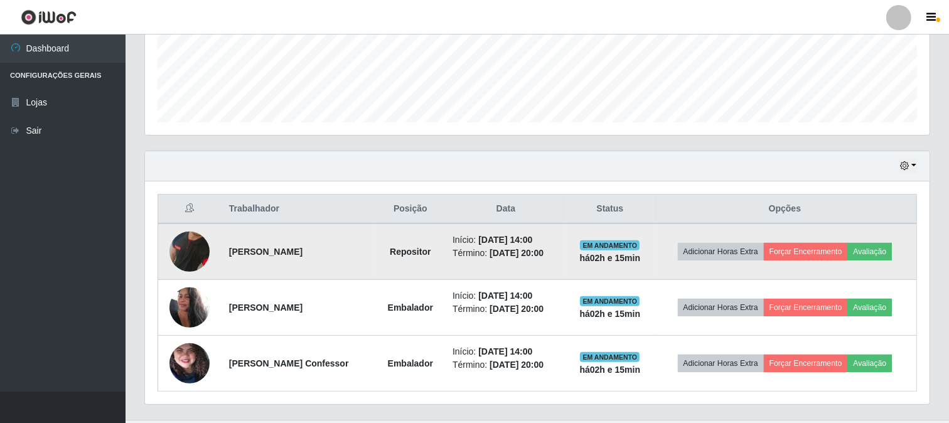
click at [192, 243] on img at bounding box center [189, 252] width 40 height 82
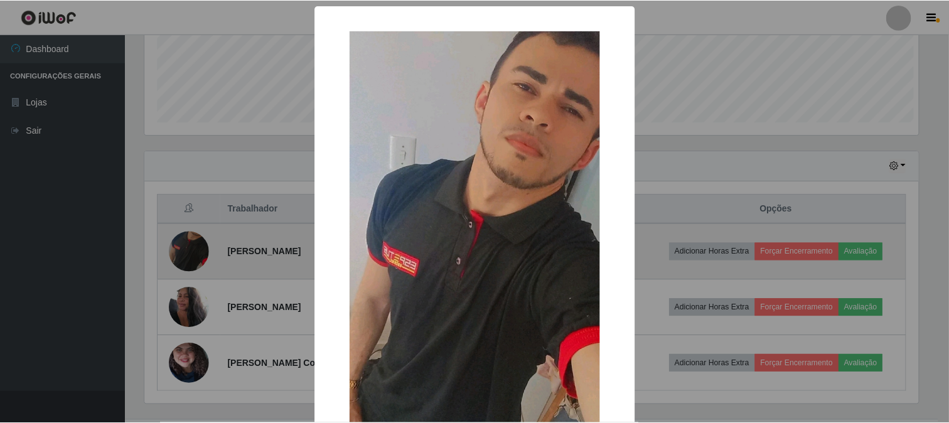
scroll to position [260, 776]
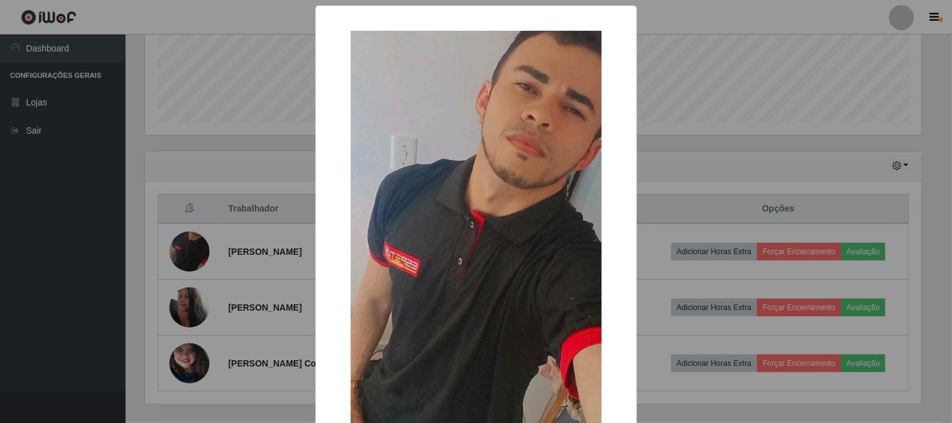
click at [648, 180] on div "× OK Cancel" at bounding box center [476, 211] width 952 height 423
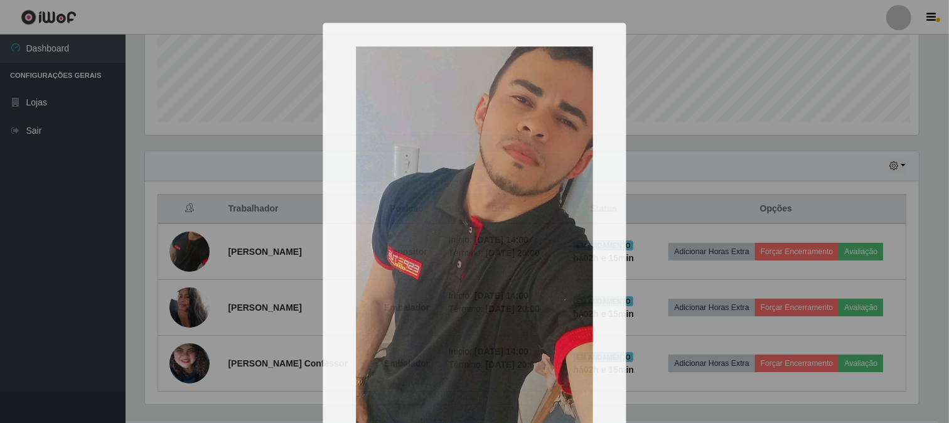
scroll to position [260, 785]
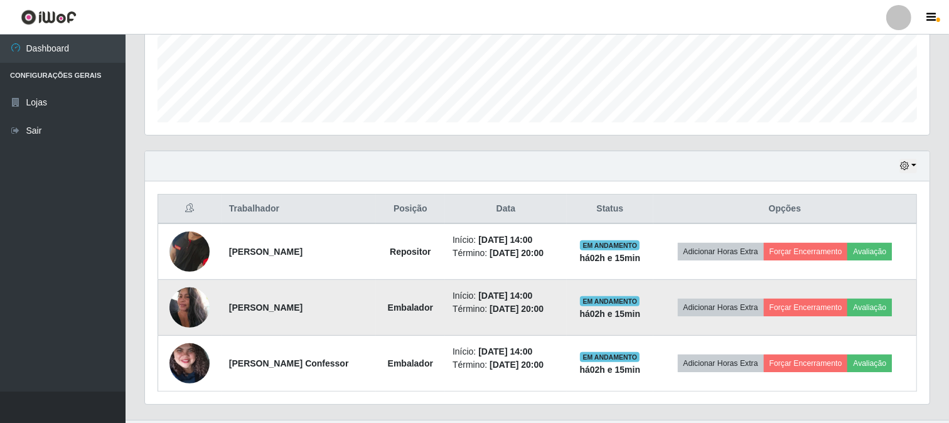
click at [186, 309] on img at bounding box center [189, 307] width 40 height 53
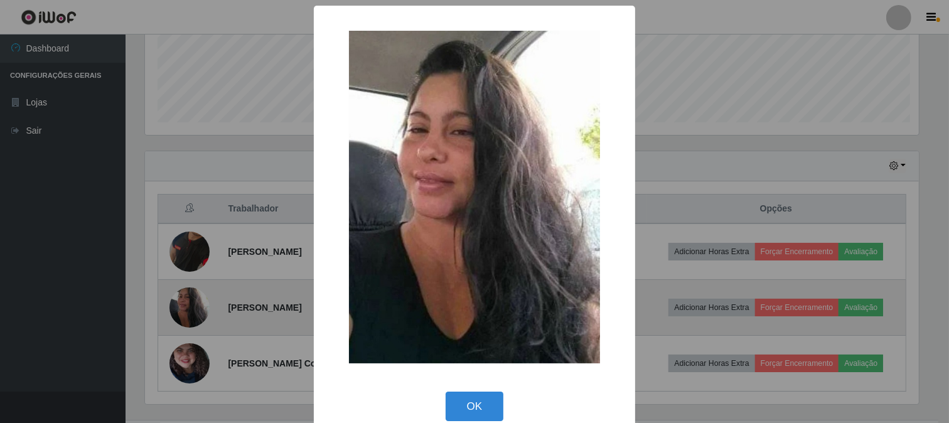
scroll to position [260, 776]
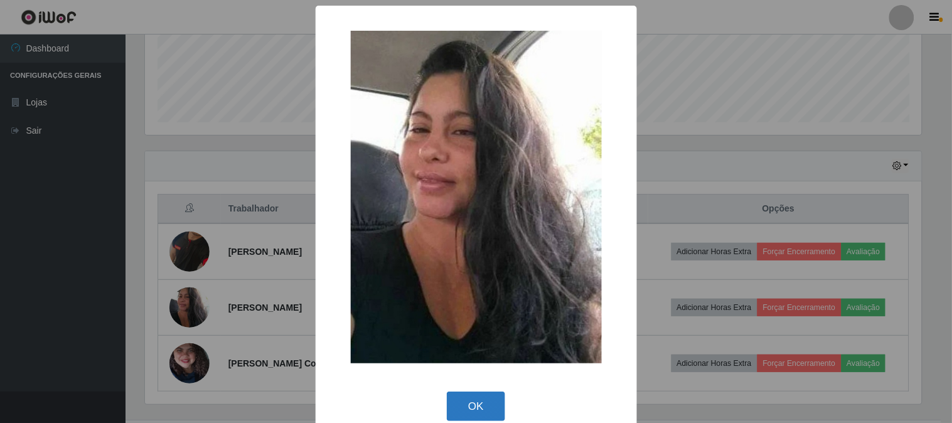
click at [452, 405] on button "OK" at bounding box center [476, 407] width 58 height 30
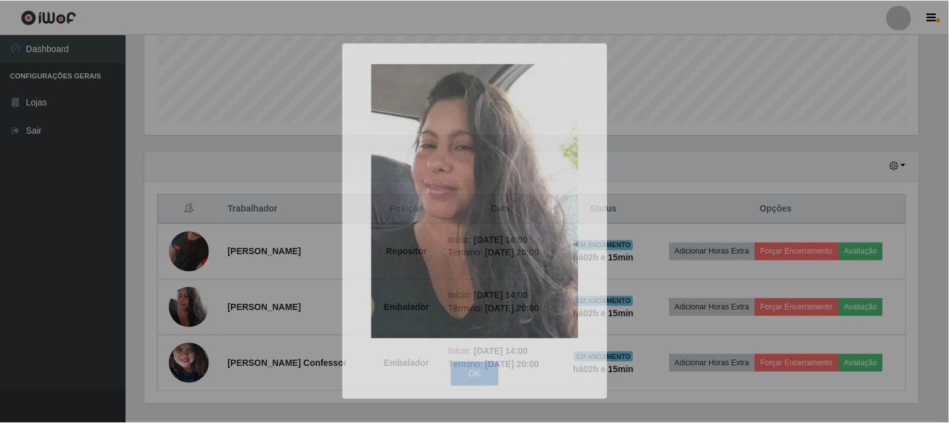
scroll to position [260, 785]
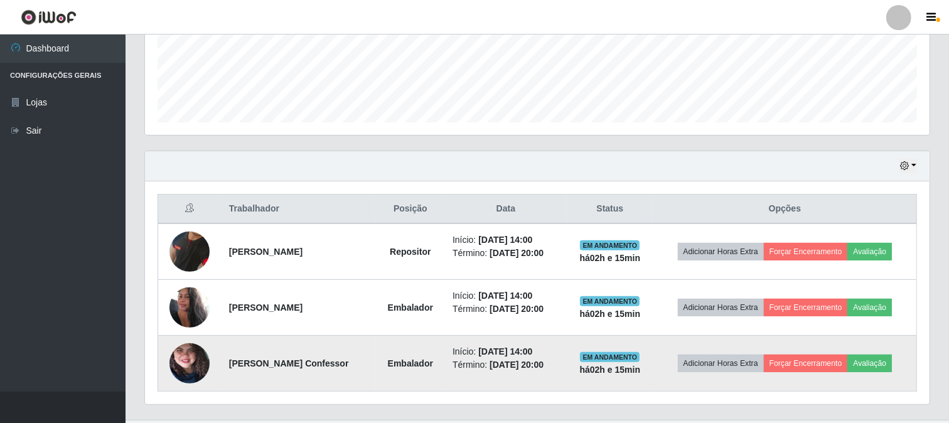
click at [188, 361] on img at bounding box center [189, 363] width 40 height 89
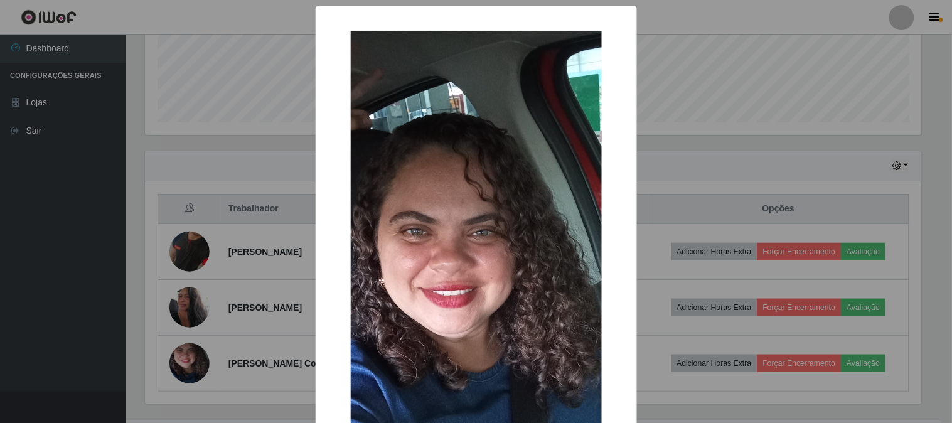
click at [703, 167] on div "× OK Cancel" at bounding box center [476, 211] width 952 height 423
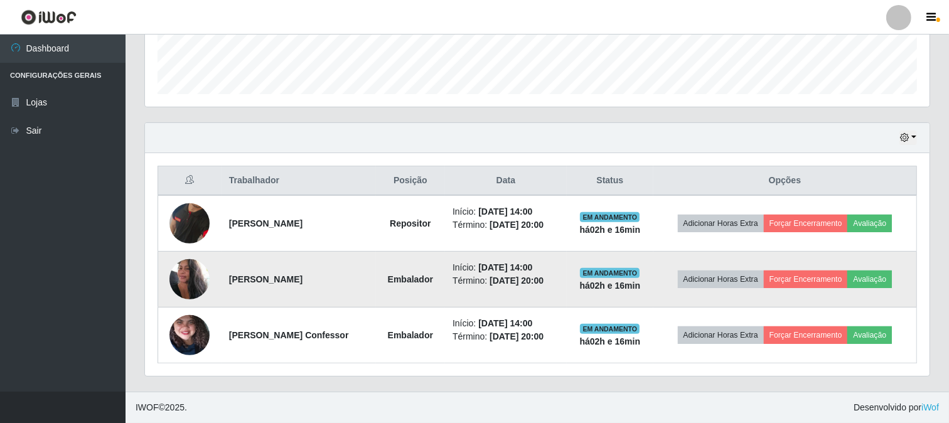
scroll to position [76, 0]
